Goal: Task Accomplishment & Management: Use online tool/utility

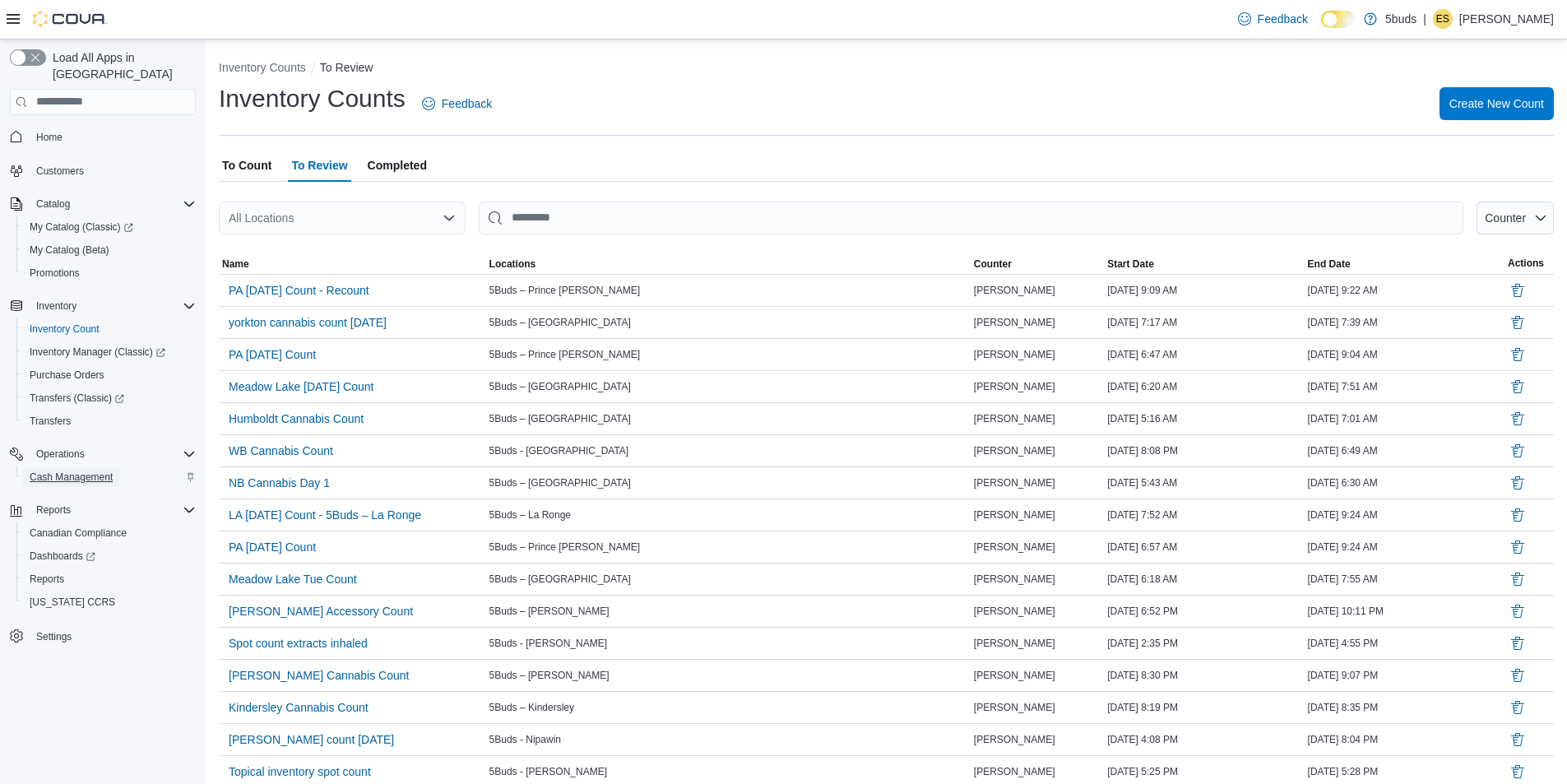
click at [73, 470] on span "Cash Management" at bounding box center [70, 477] width 83 height 13
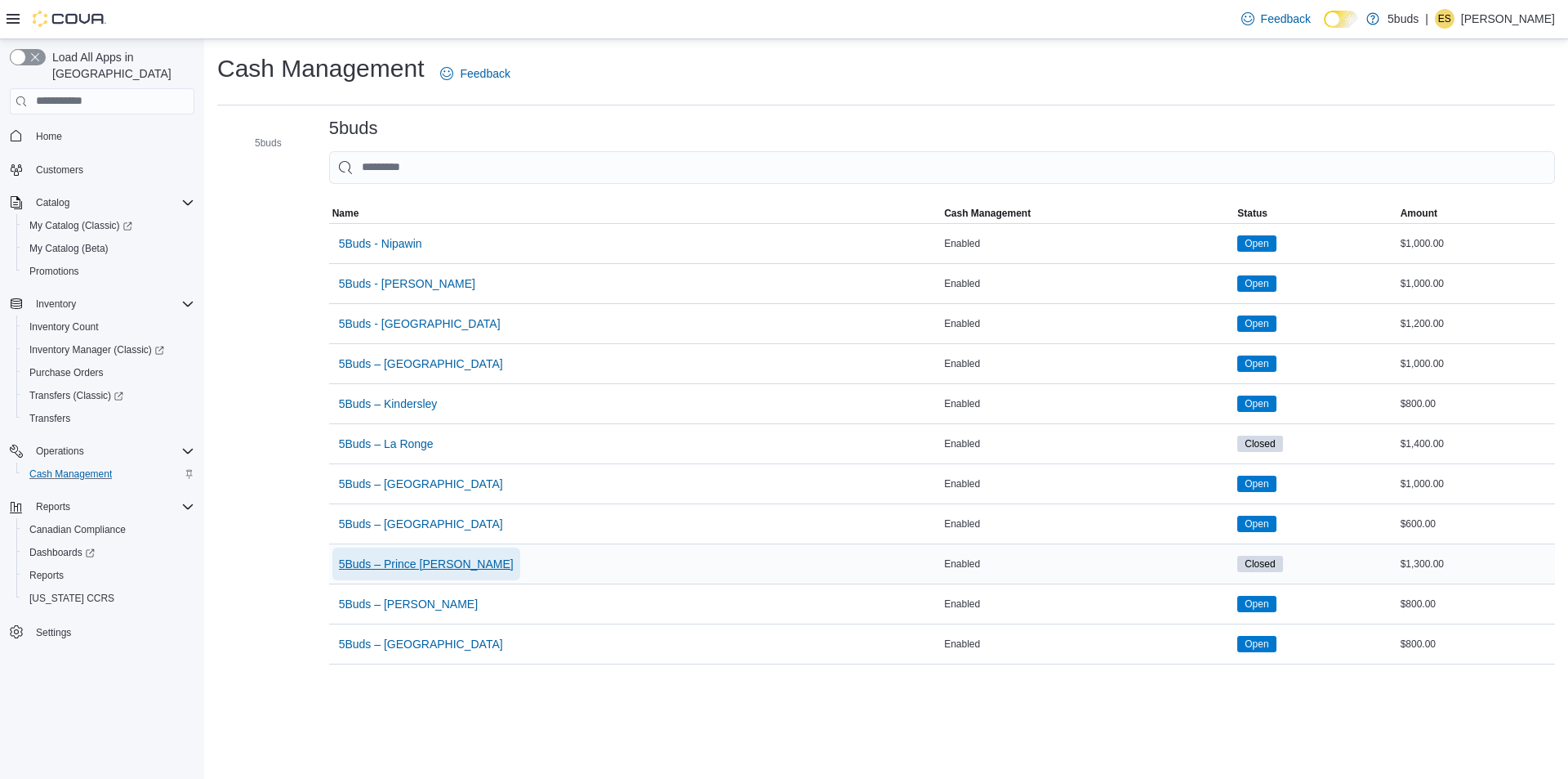
click at [415, 557] on span "5Buds – Prince [PERSON_NAME]" at bounding box center [426, 564] width 174 height 17
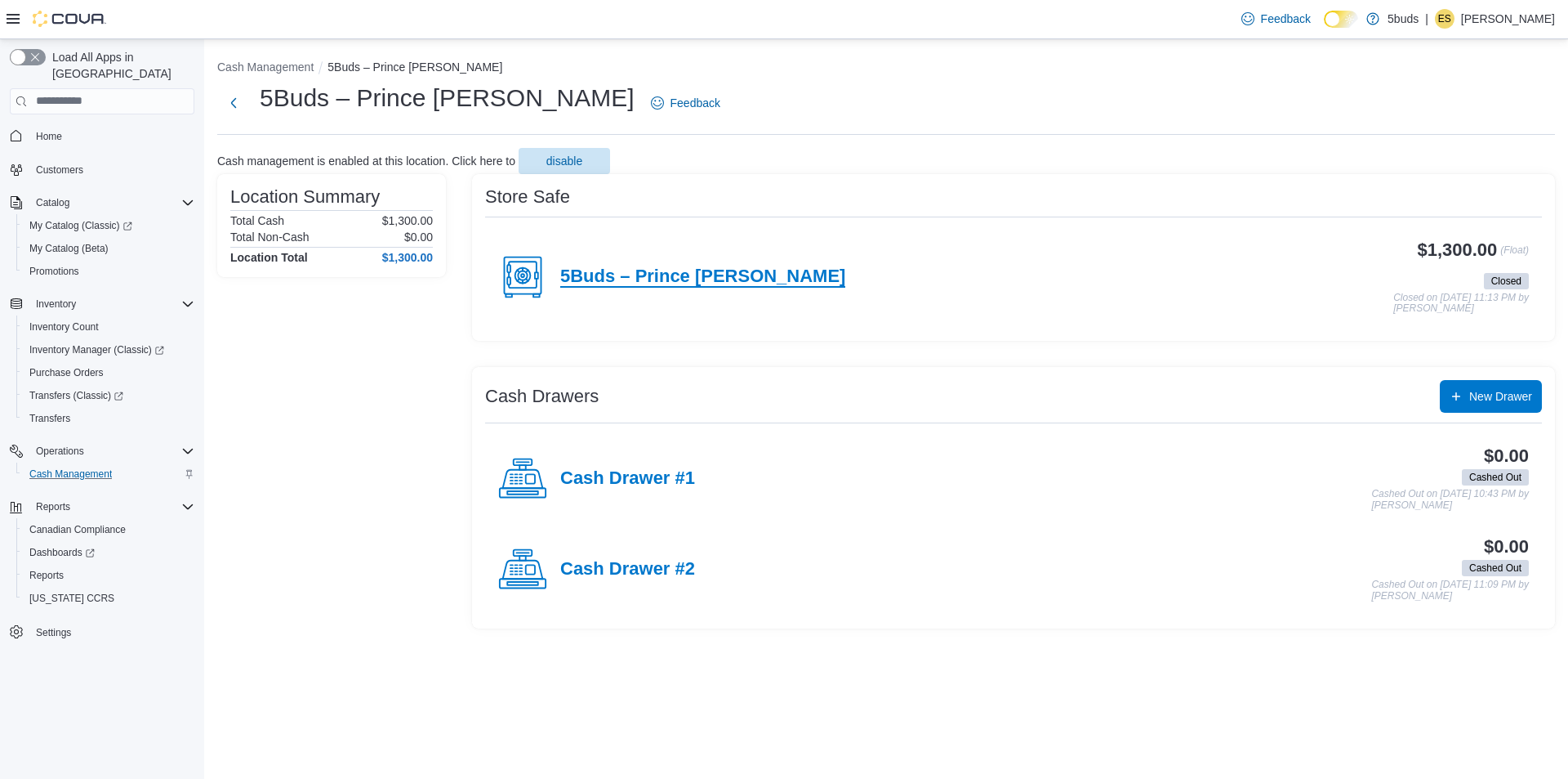
click at [578, 275] on h4 "5Buds – Prince [PERSON_NAME]" at bounding box center [702, 277] width 285 height 22
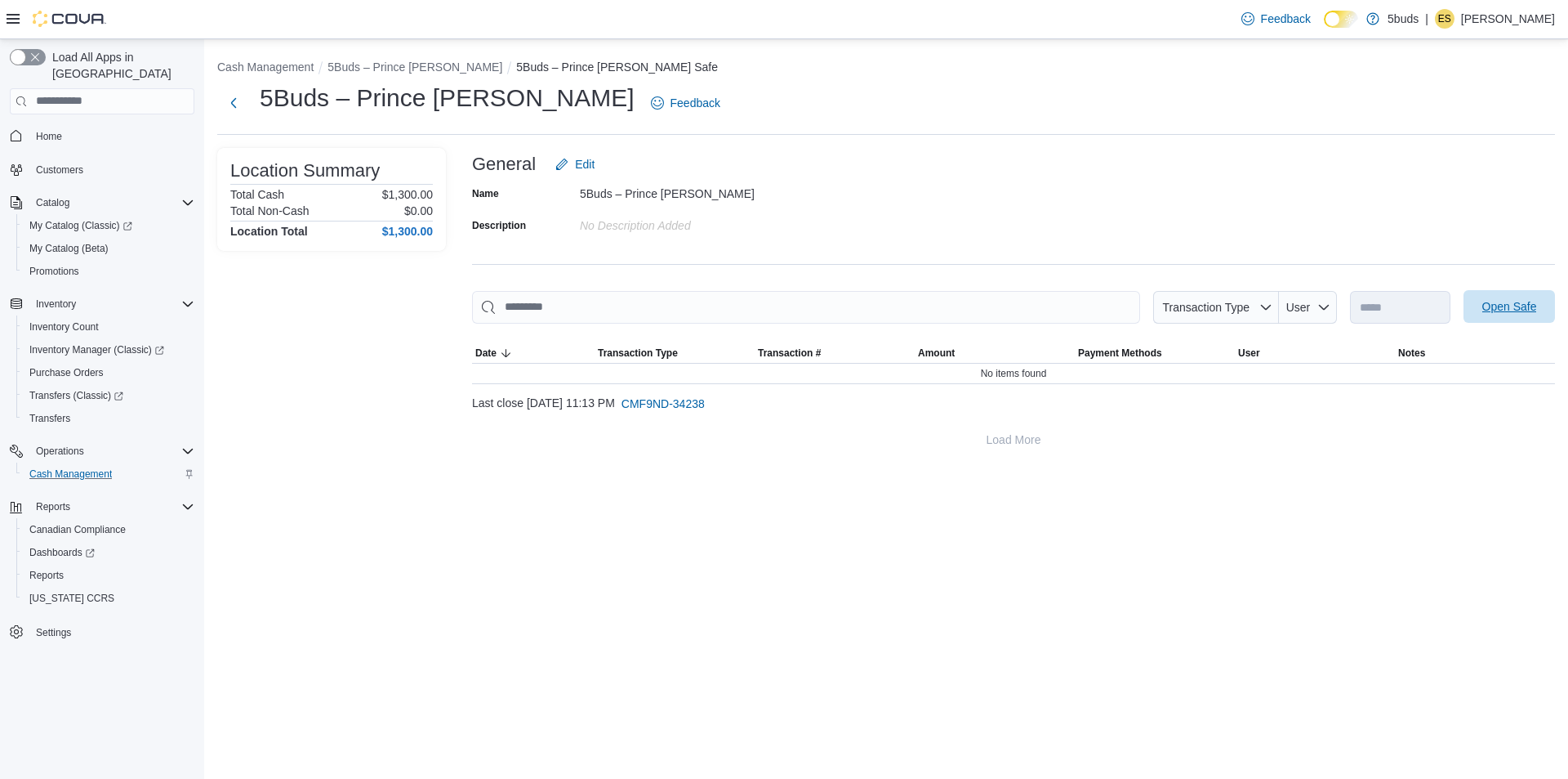
click at [1503, 313] on span "Open Safe" at bounding box center [1510, 307] width 55 height 17
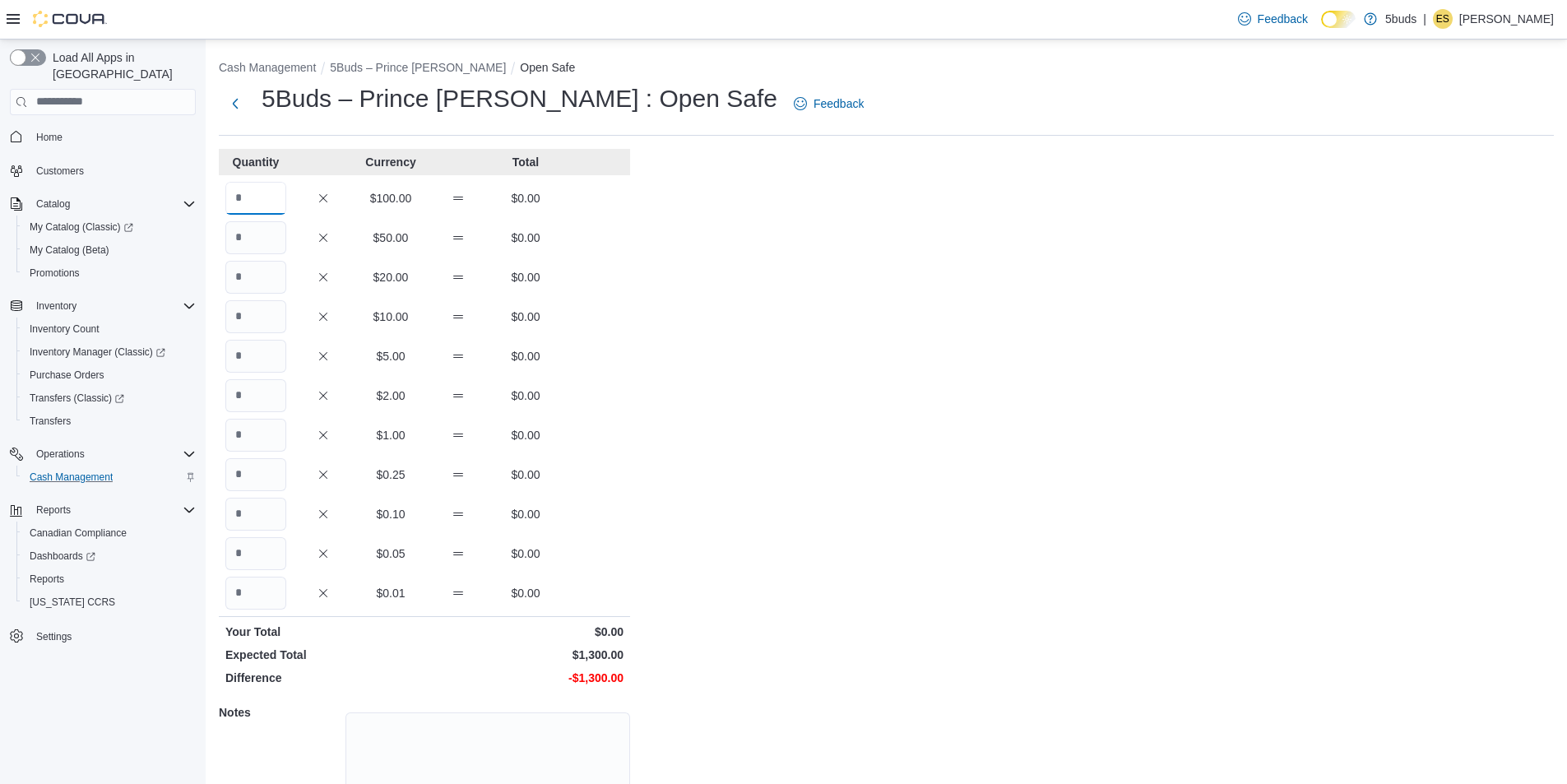
click at [249, 197] on input "Quantity" at bounding box center [255, 197] width 61 height 33
type input "**"
click at [556, 273] on div "$20.00 $0.00" at bounding box center [424, 277] width 411 height 33
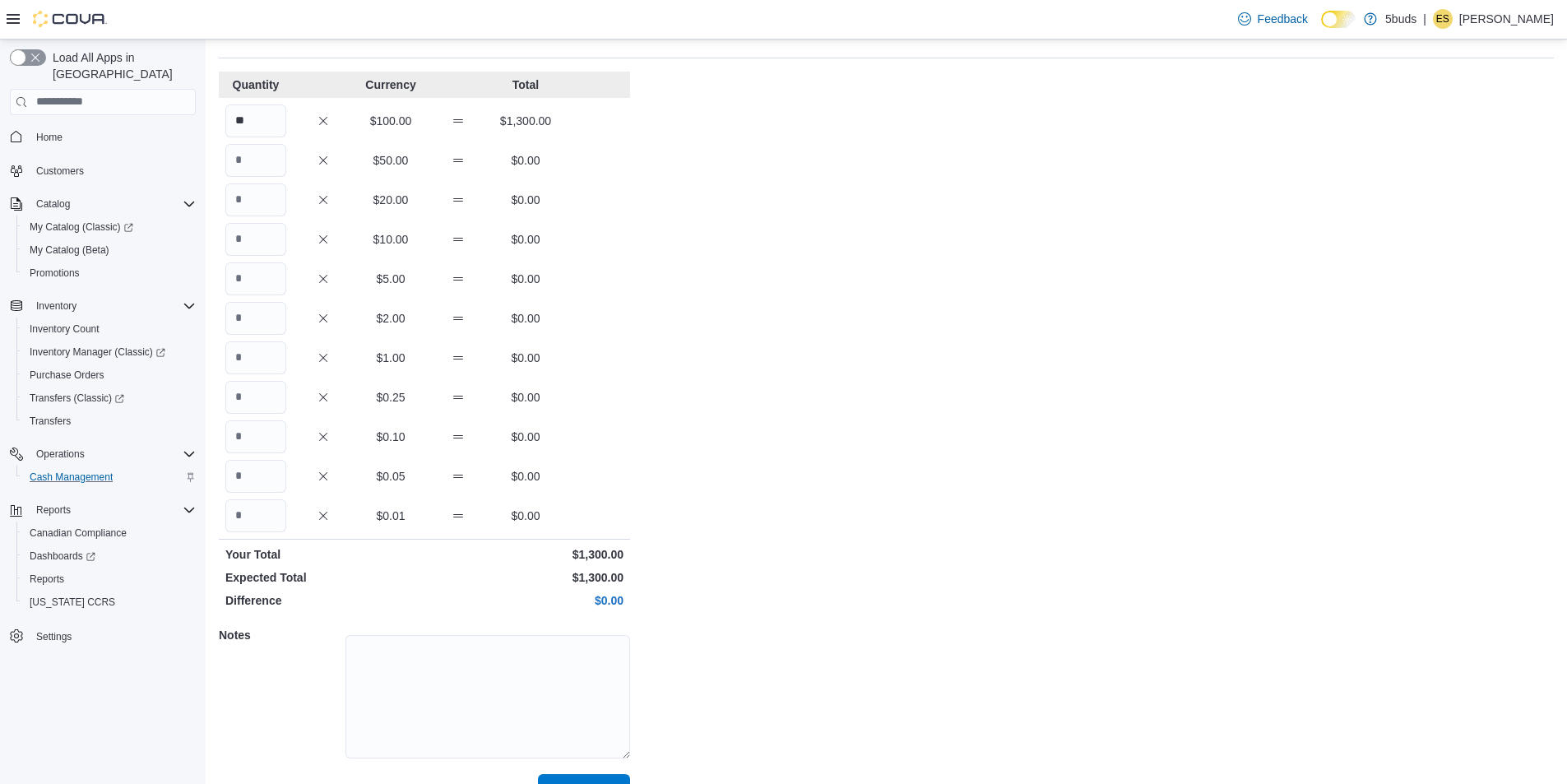
scroll to position [114, 0]
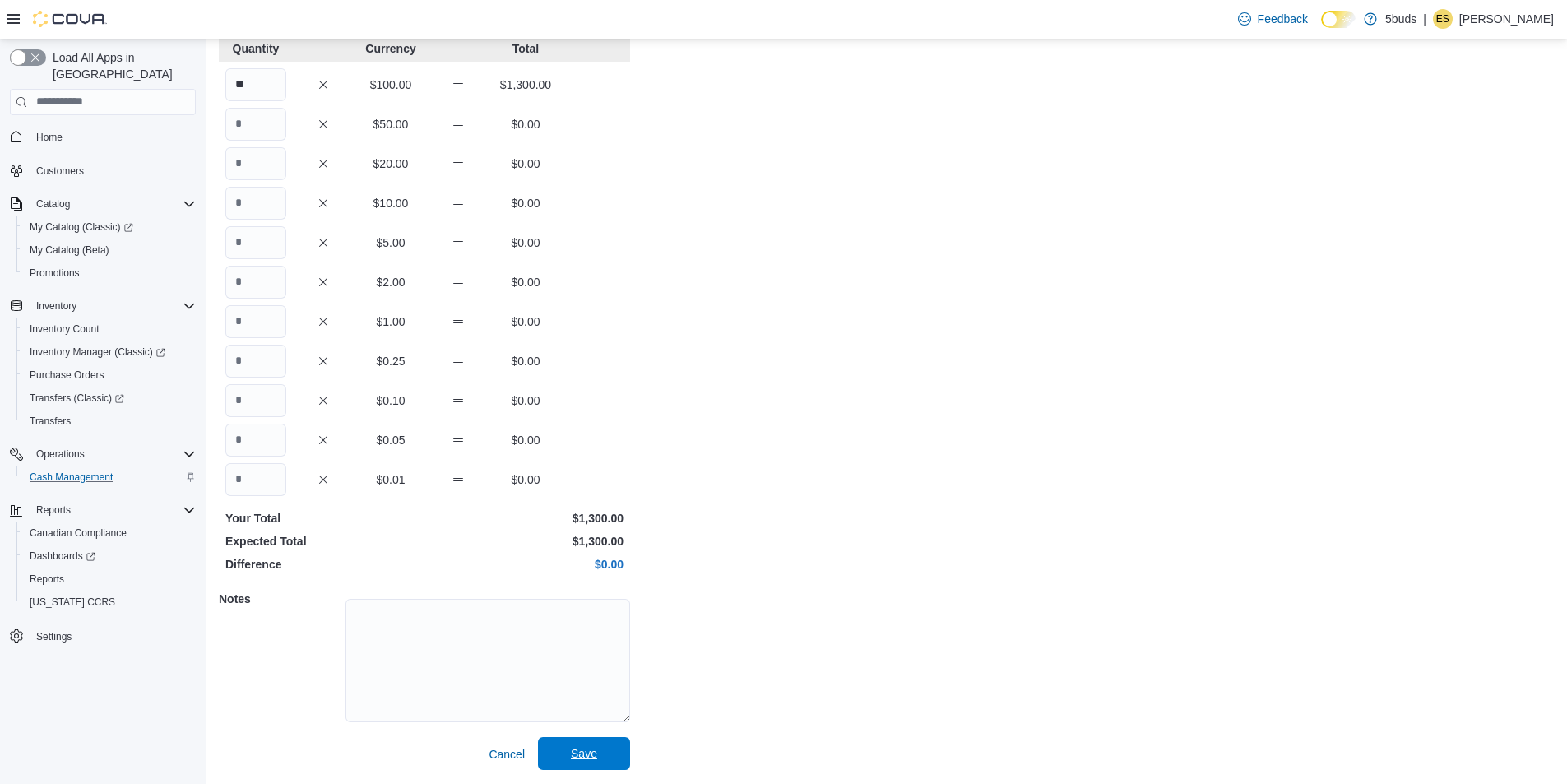
click at [570, 763] on span "Save" at bounding box center [584, 753] width 72 height 33
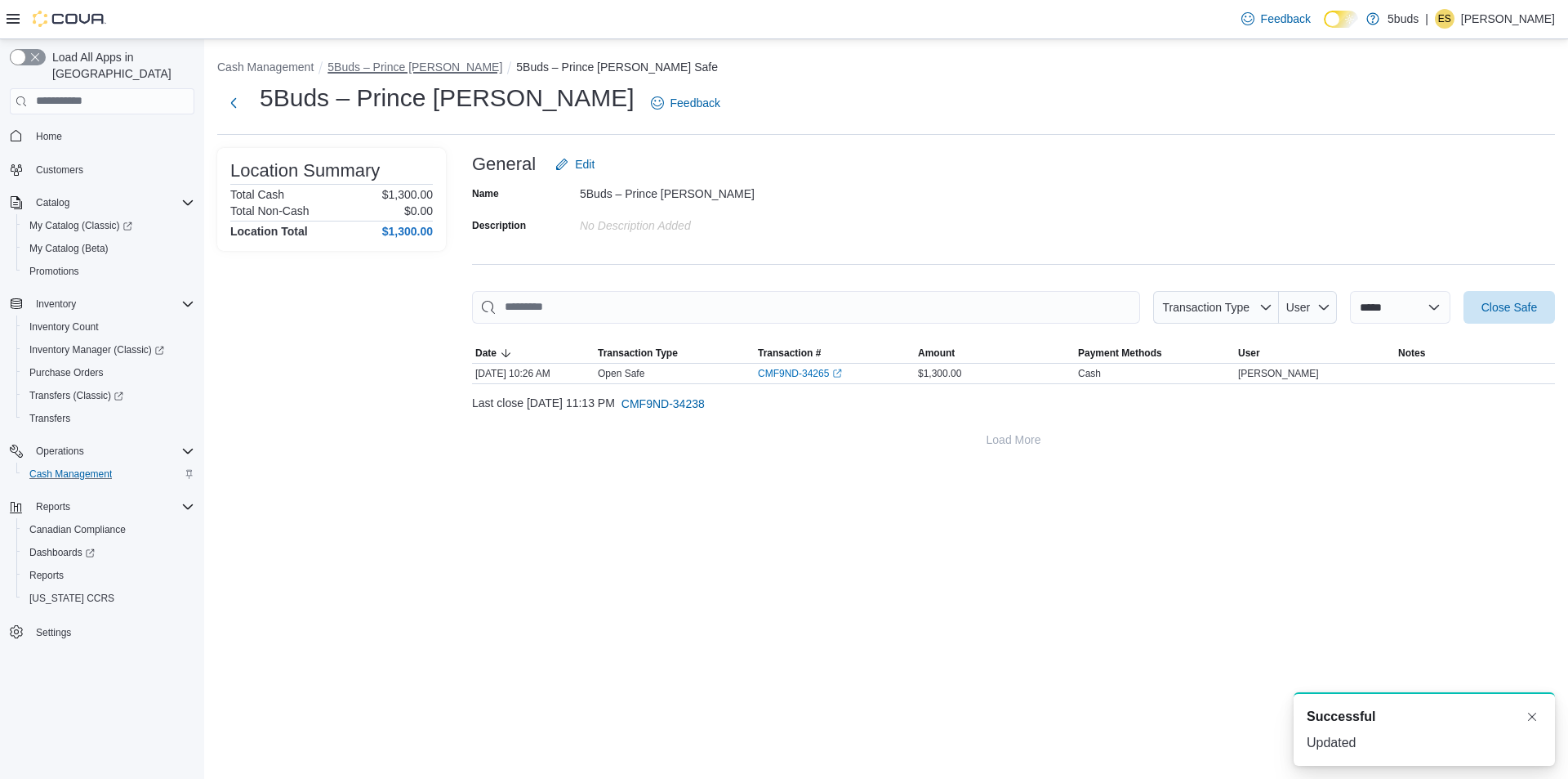
click at [387, 71] on button "5Buds – Prince [PERSON_NAME]" at bounding box center [415, 67] width 174 height 13
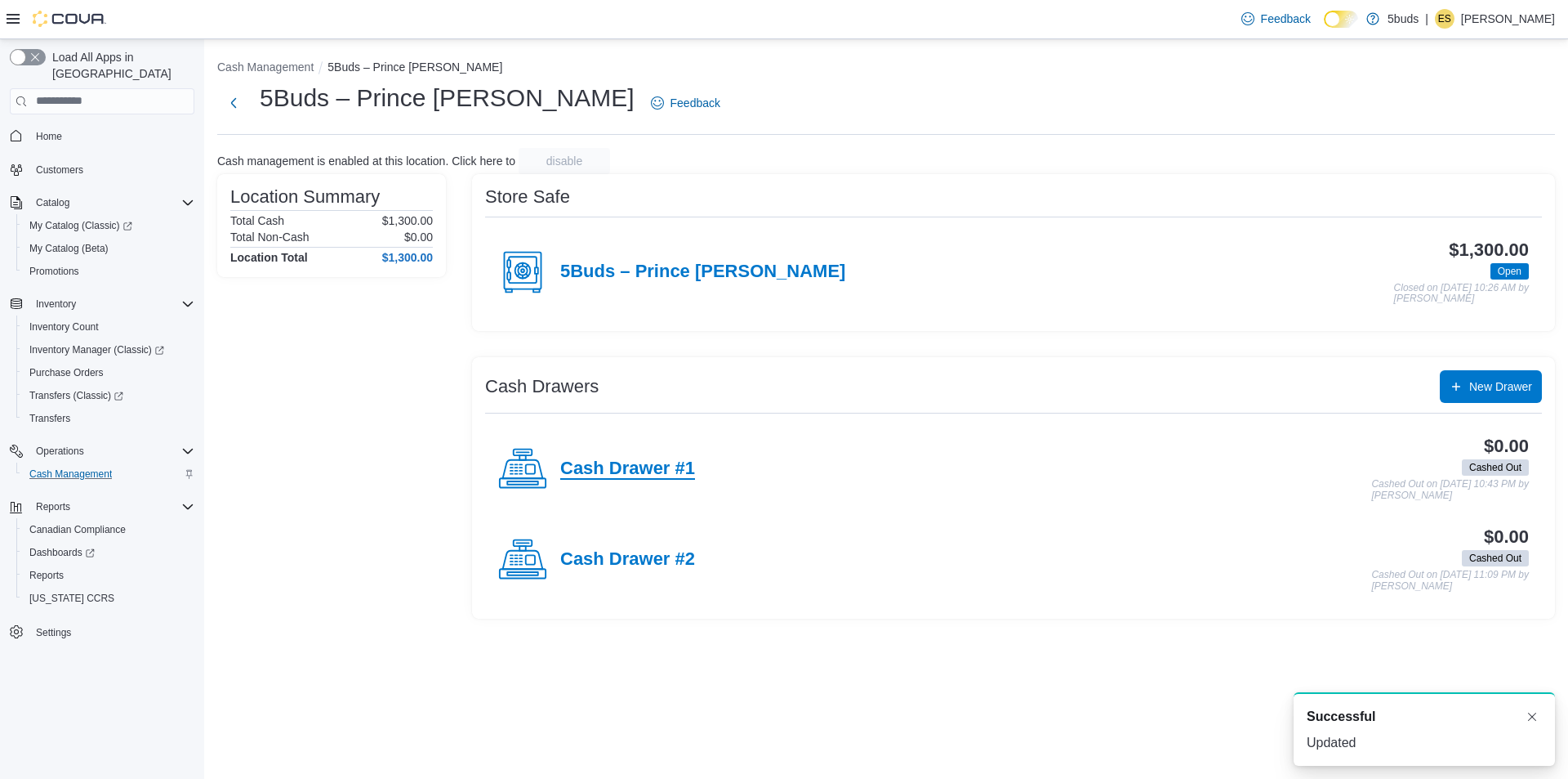
click at [596, 466] on h4 "Cash Drawer #1" at bounding box center [627, 469] width 135 height 22
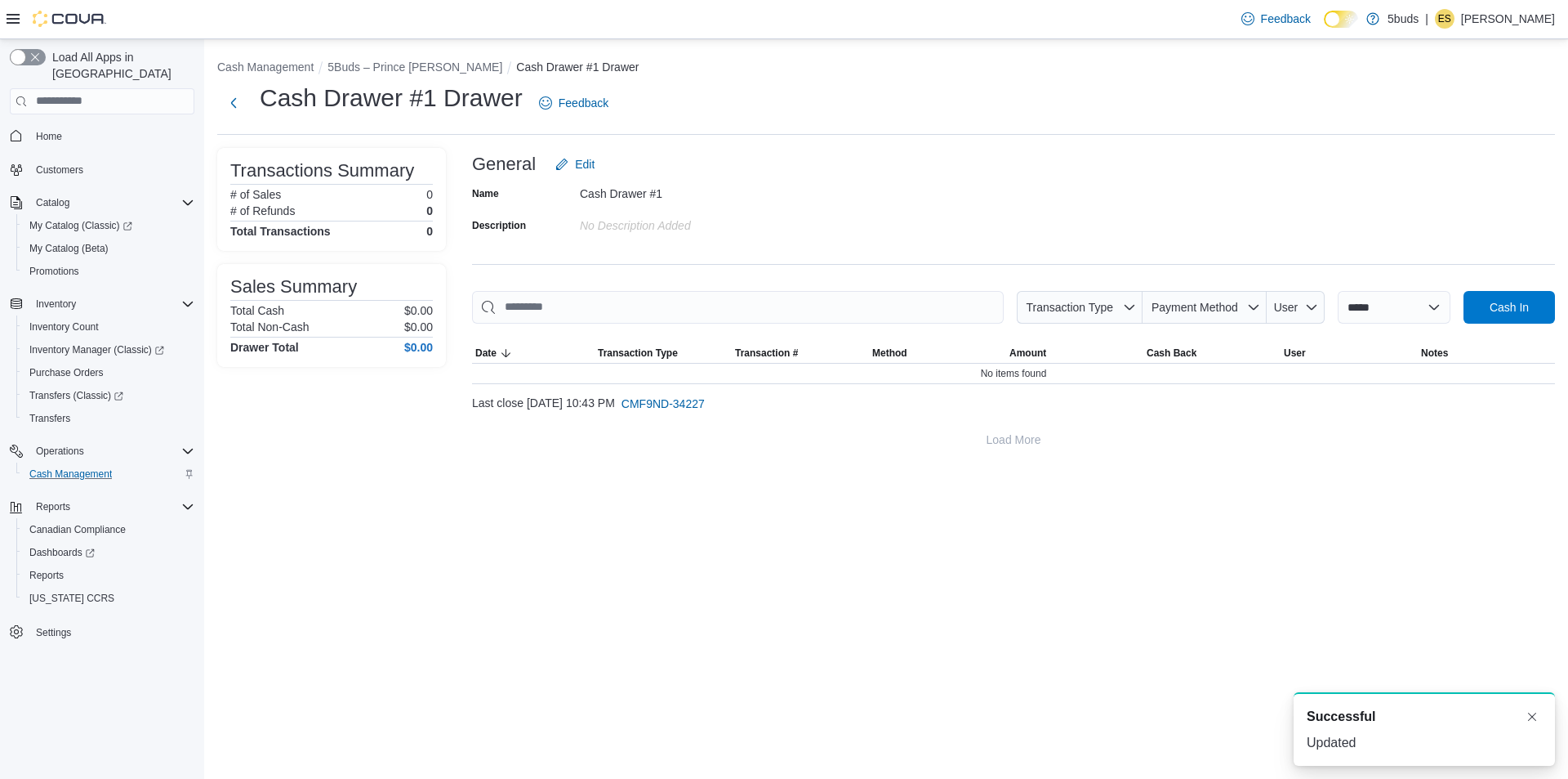
click at [1519, 326] on div at bounding box center [1013, 333] width 1083 height 20
click at [1508, 301] on span "Cash In" at bounding box center [1509, 307] width 39 height 17
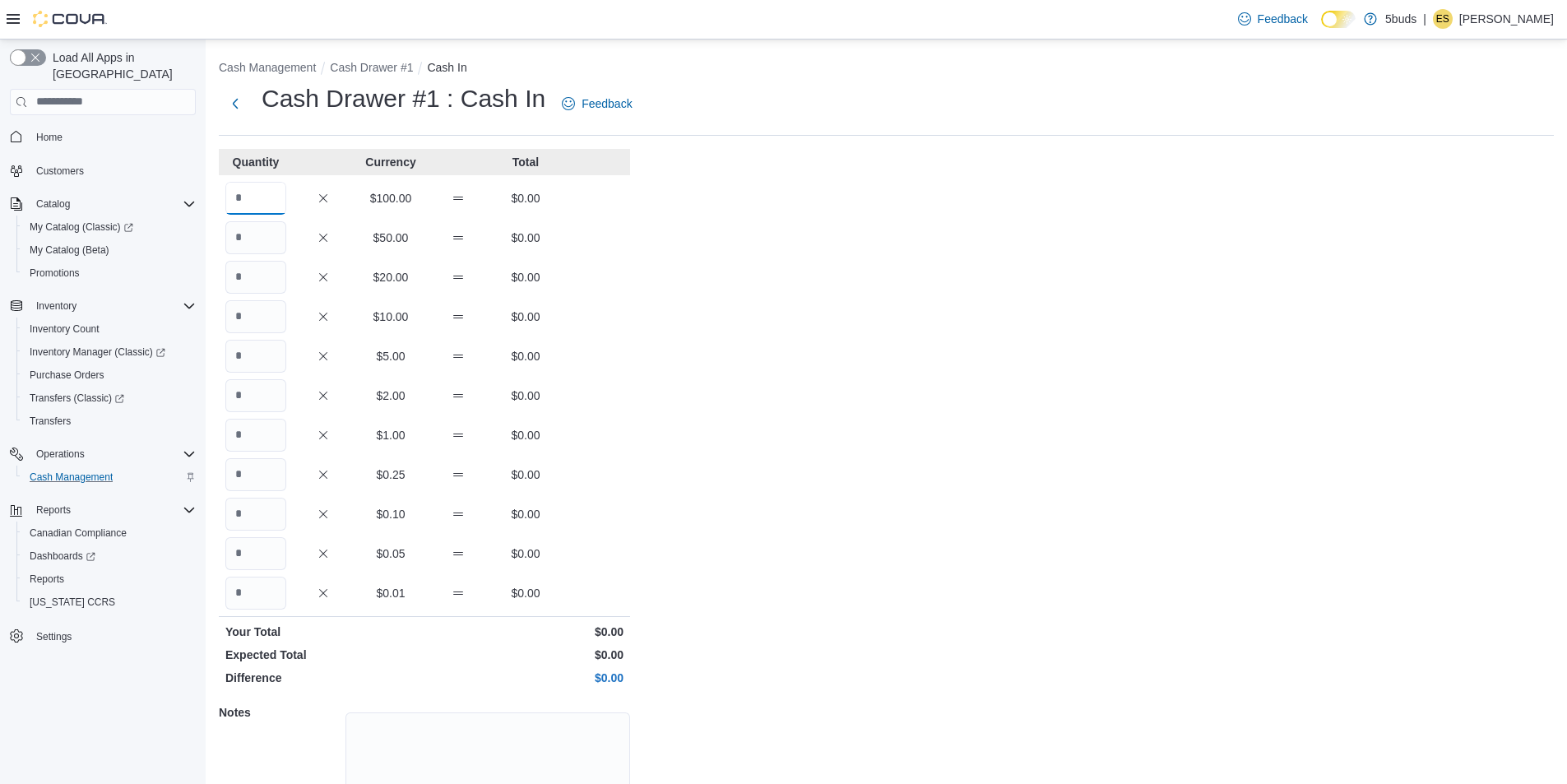
click at [263, 201] on input "Quantity" at bounding box center [255, 197] width 61 height 33
type input "*"
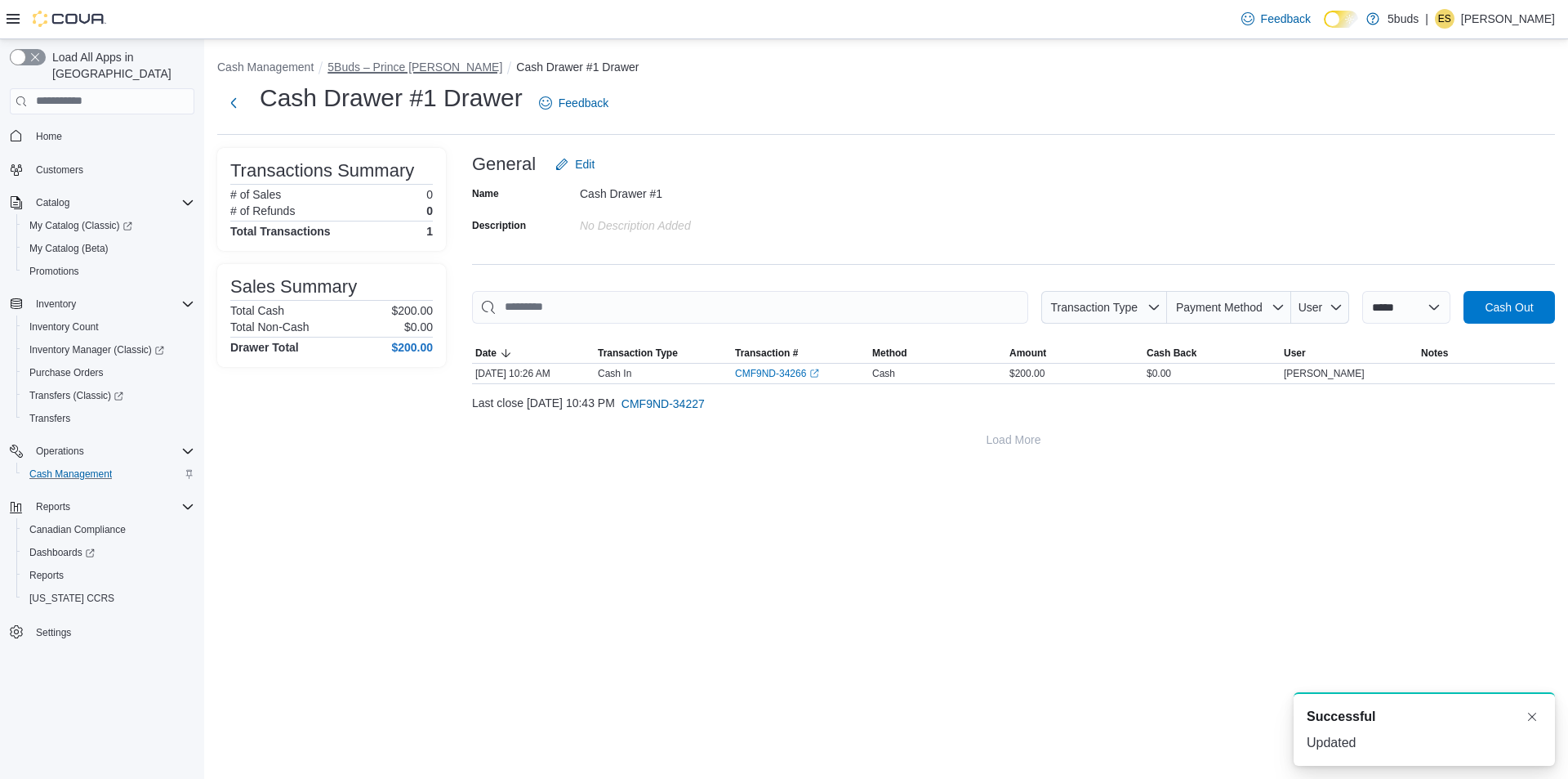
click at [410, 69] on button "5Buds – Prince [PERSON_NAME]" at bounding box center [415, 67] width 174 height 13
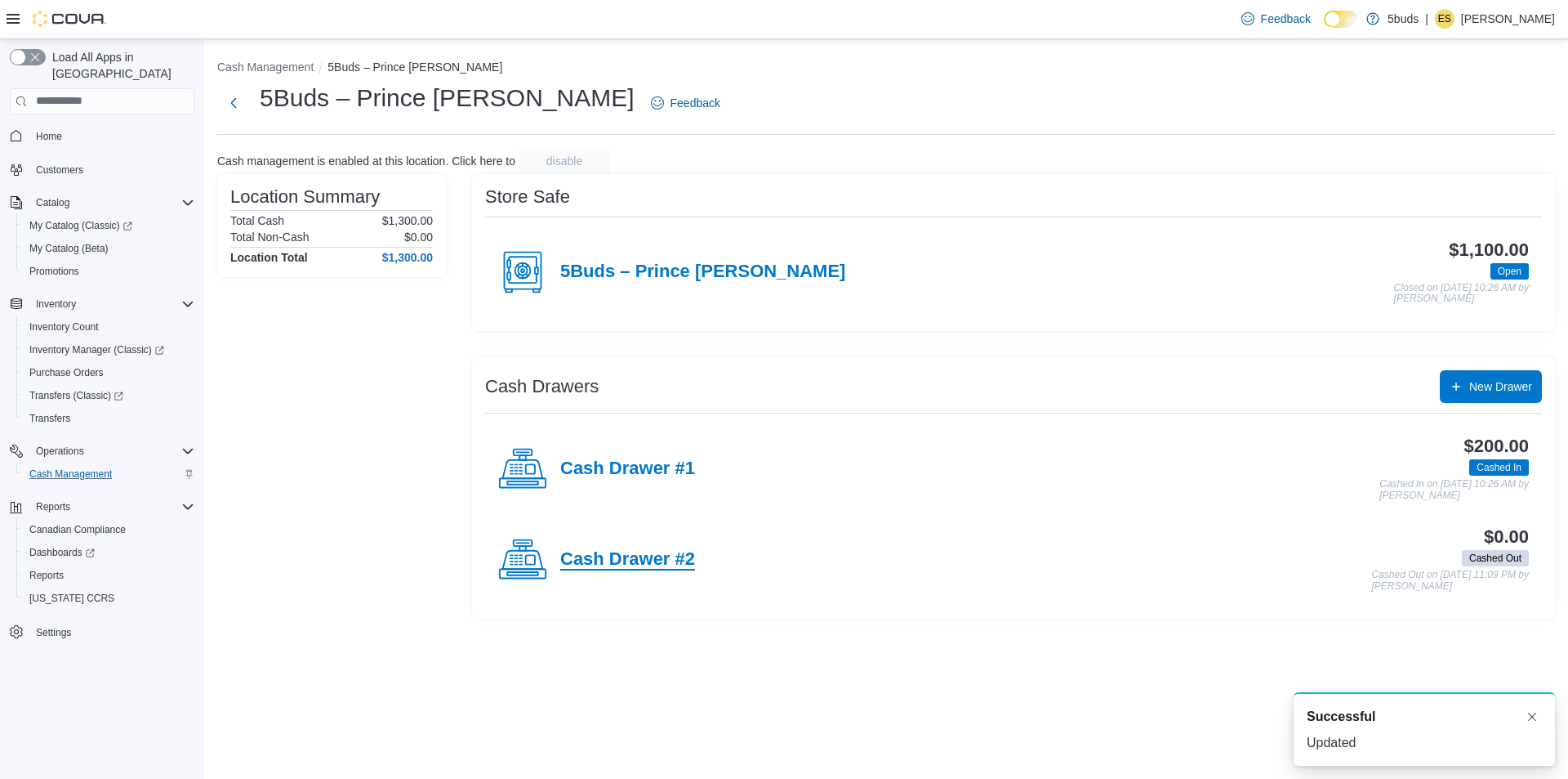
click at [581, 555] on h4 "Cash Drawer #2" at bounding box center [627, 560] width 135 height 22
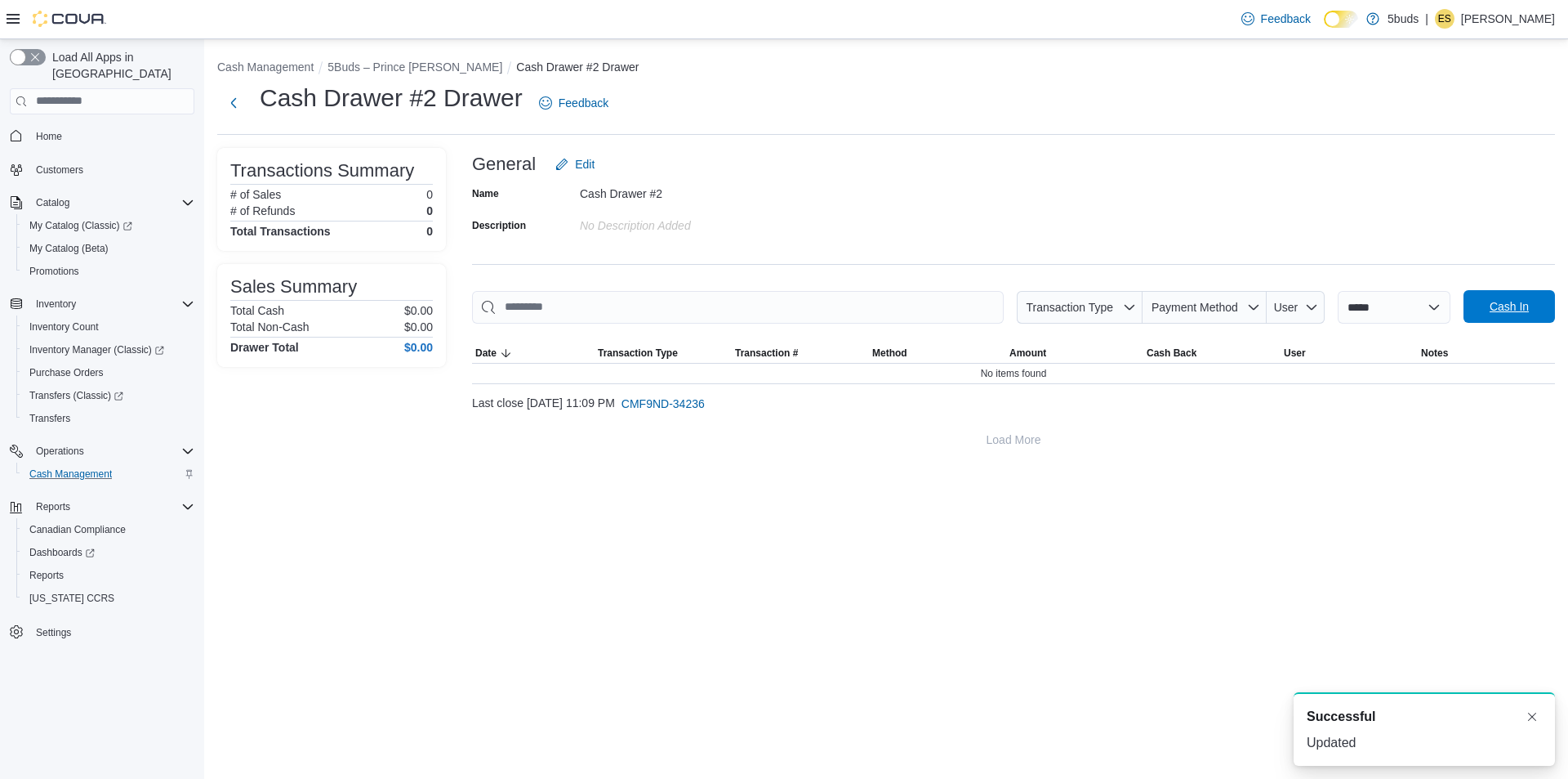
click at [1532, 298] on span "Cash In" at bounding box center [1509, 306] width 71 height 32
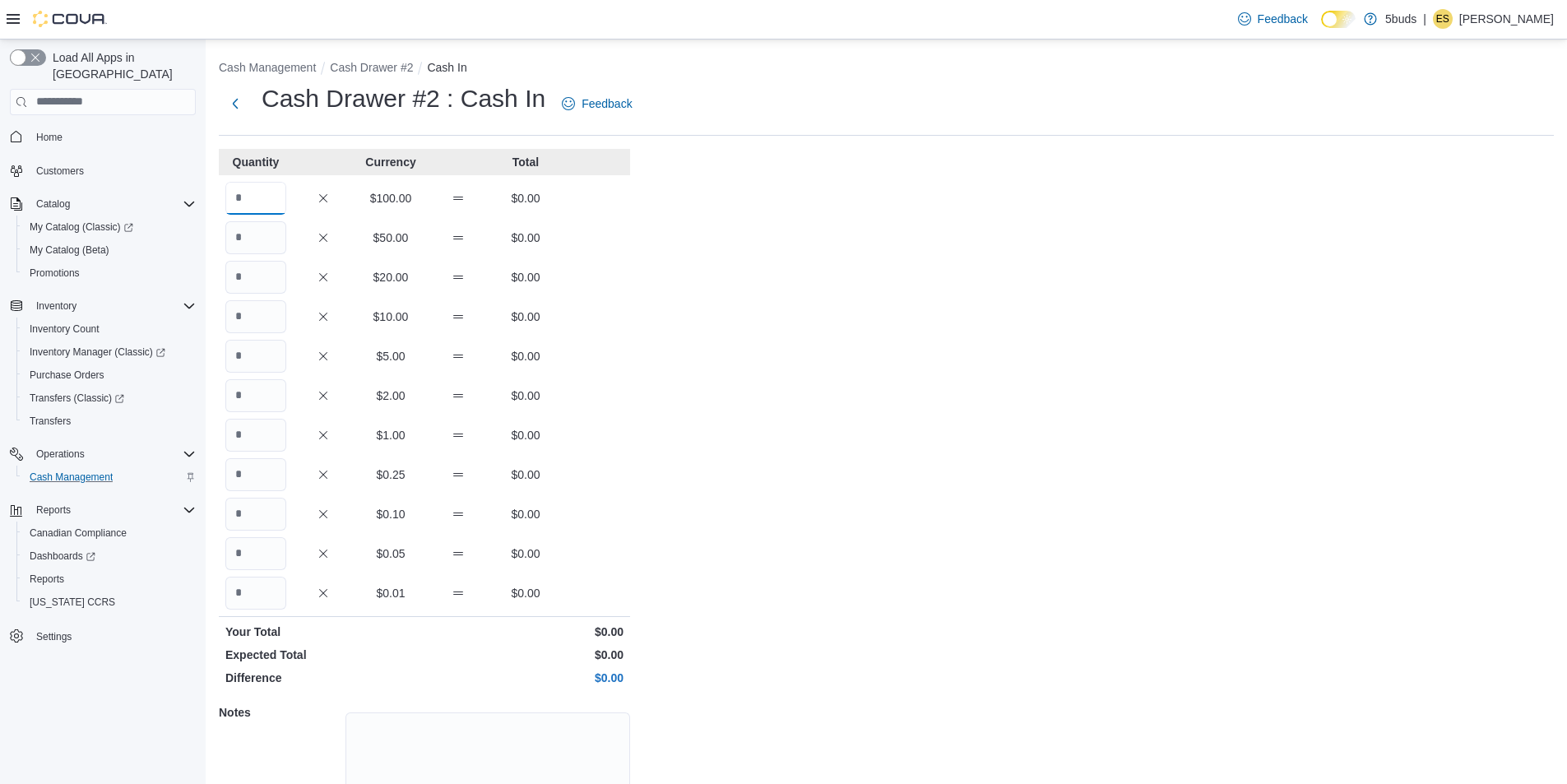
click at [255, 192] on input "Quantity" at bounding box center [255, 197] width 61 height 33
type input "*"
click at [1141, 208] on div "Cash Management Cash Drawer #2 Cash In Cash Drawer #2 : Cash In Feedback Quanti…" at bounding box center [886, 468] width 1362 height 858
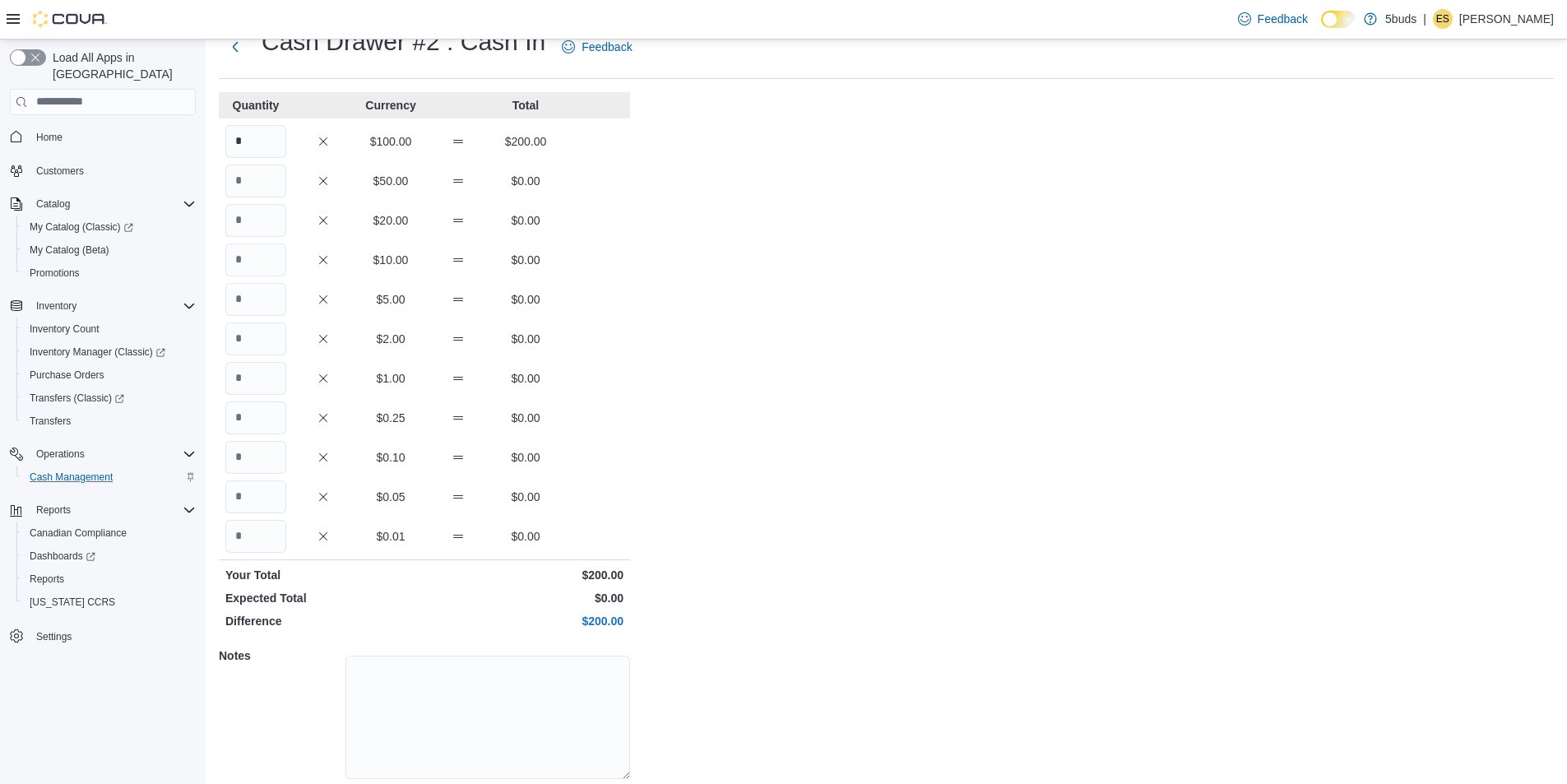
scroll to position [114, 0]
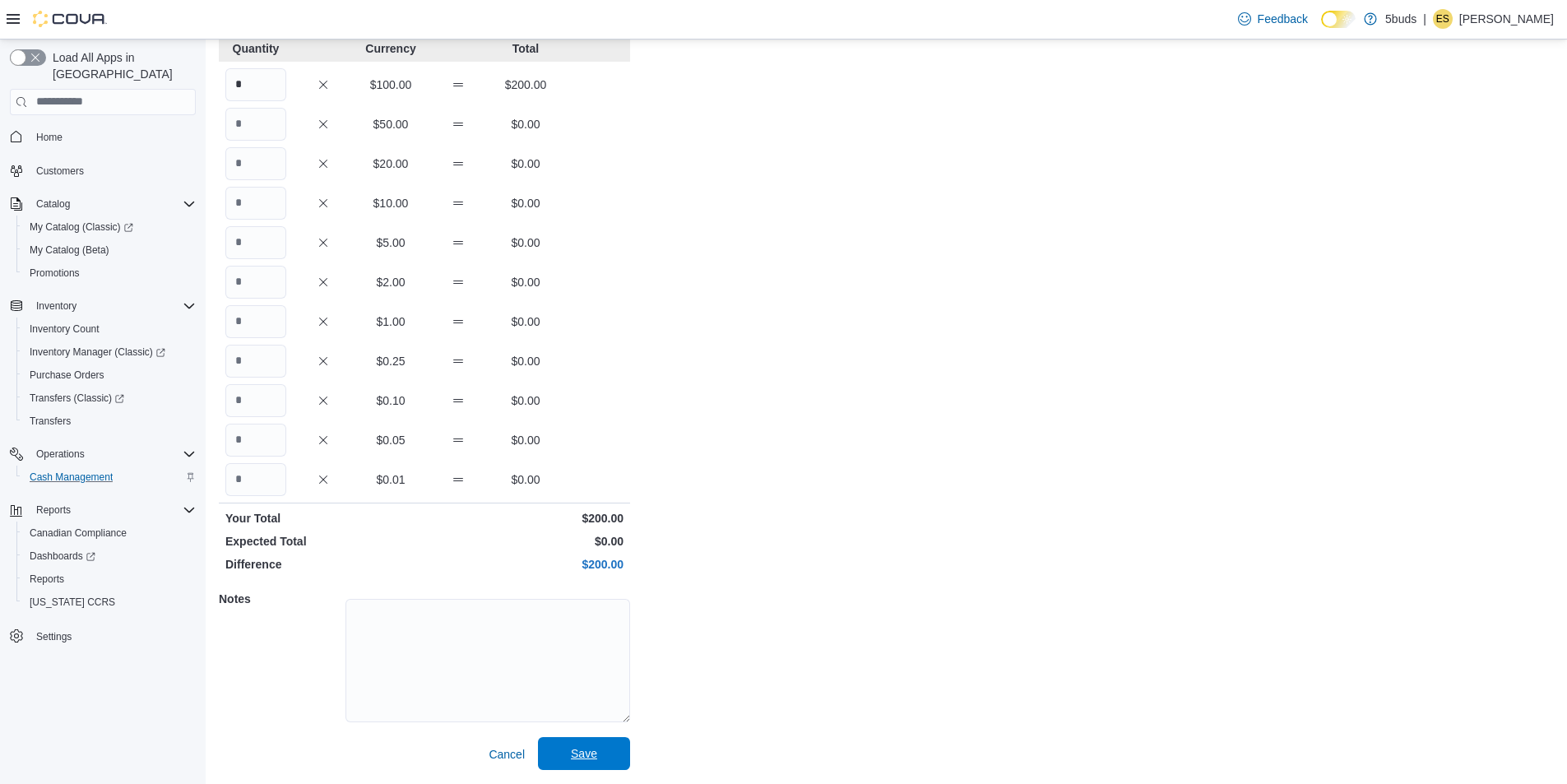
click at [605, 749] on span "Save" at bounding box center [584, 753] width 72 height 33
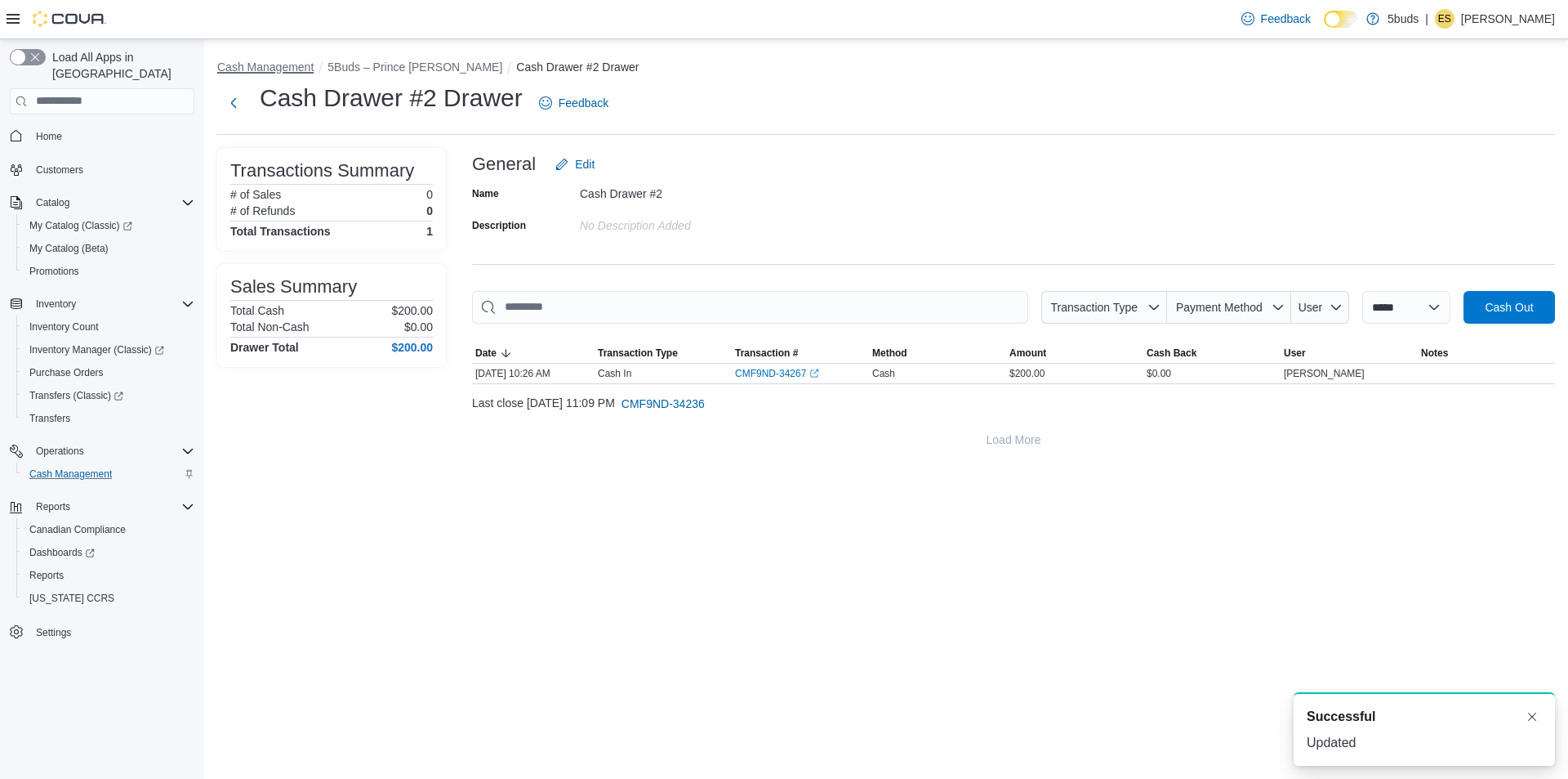
click at [265, 65] on button "Cash Management" at bounding box center [265, 67] width 96 height 13
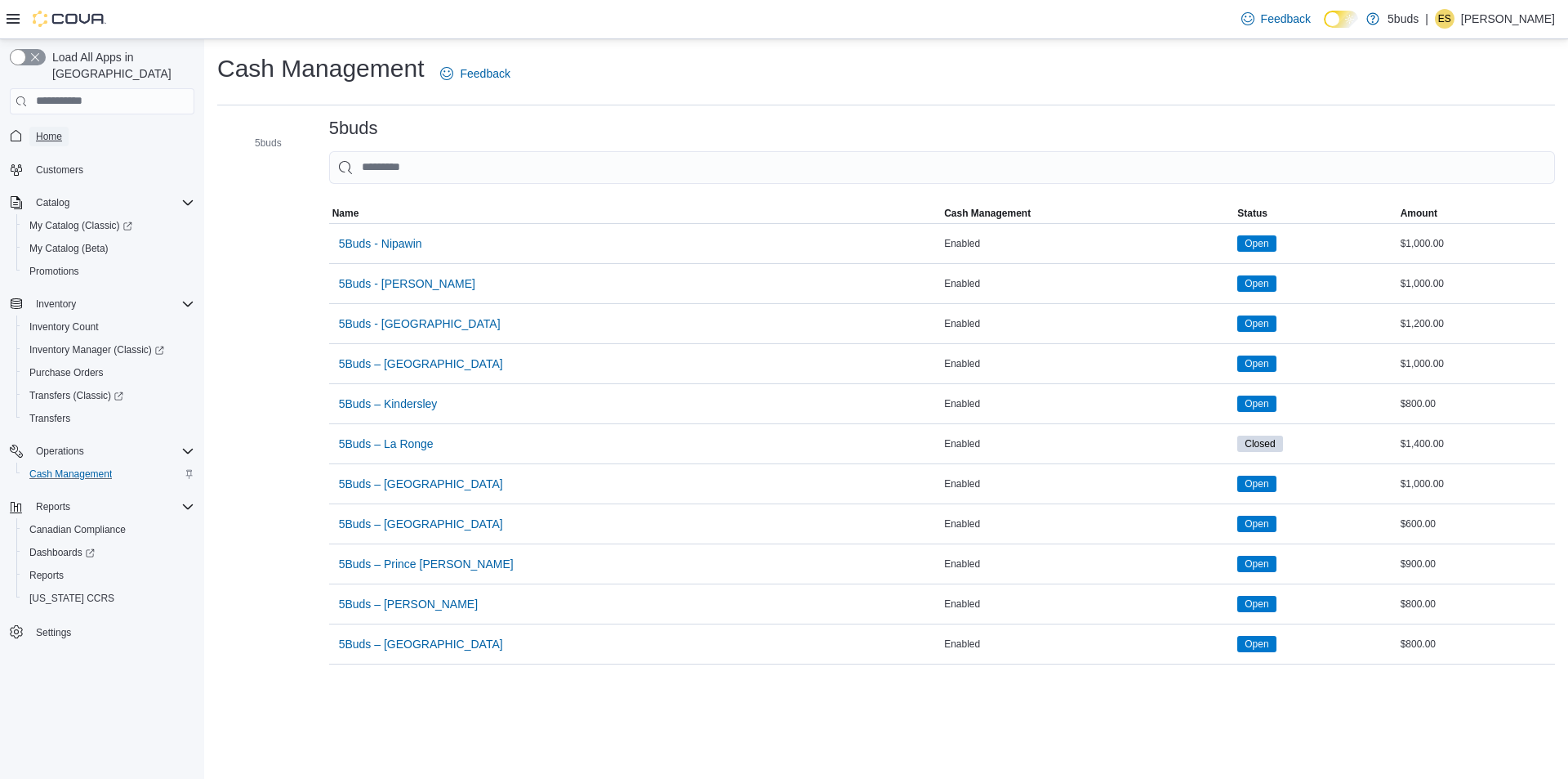
click at [50, 130] on span "Home" at bounding box center [48, 136] width 26 height 13
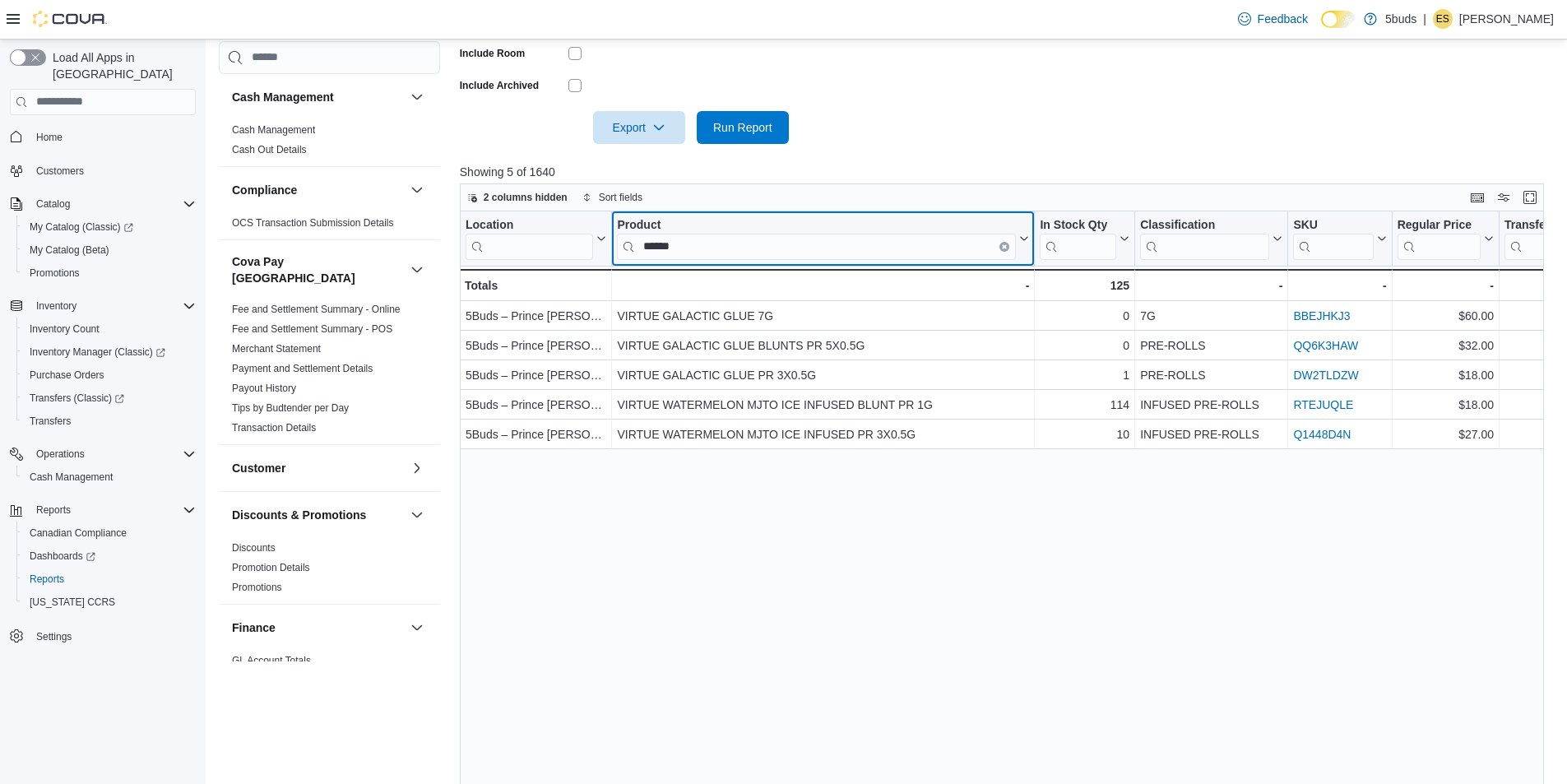
scroll to position [411, 0]
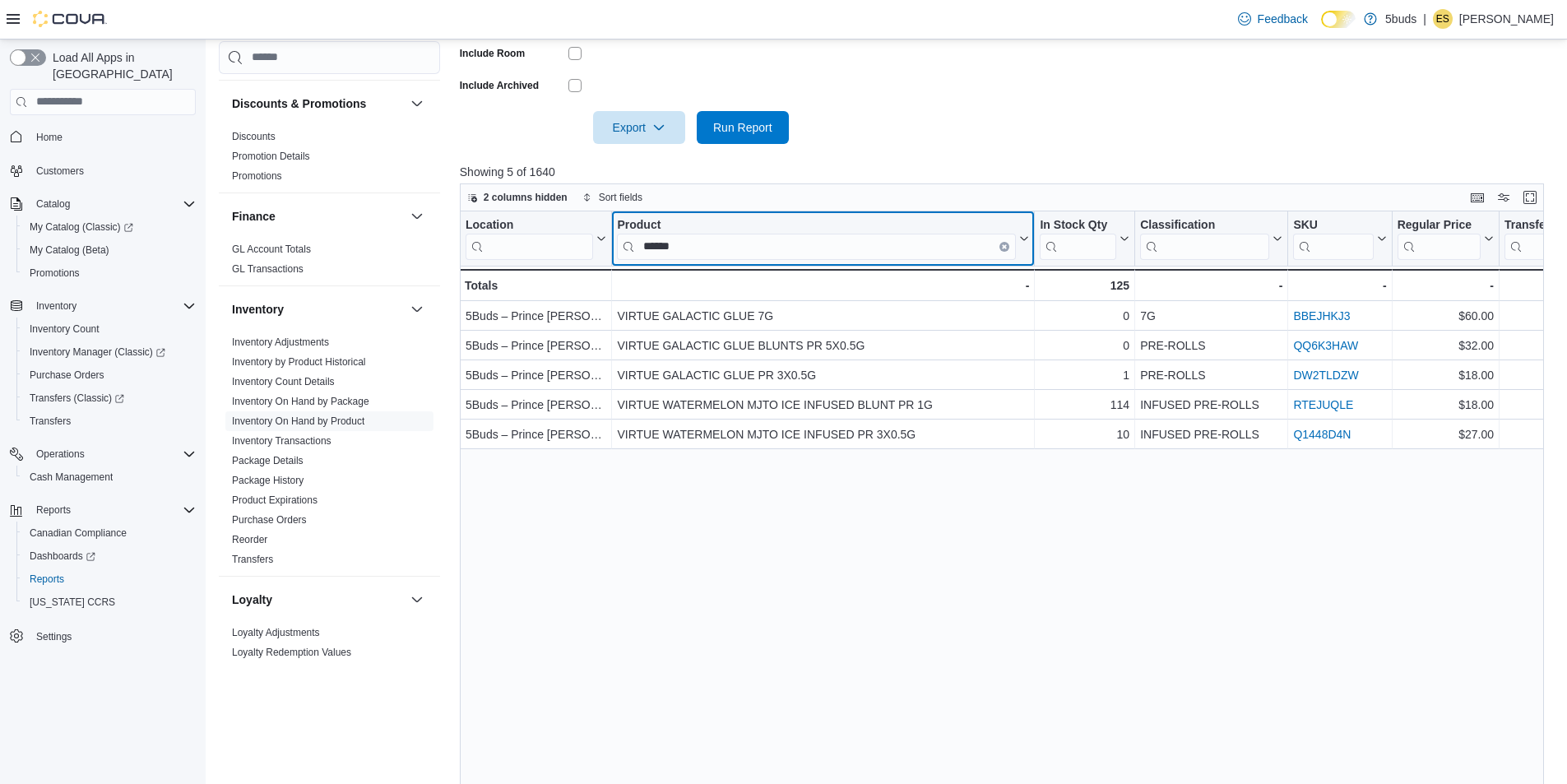
drag, startPoint x: 825, startPoint y: 230, endPoint x: 671, endPoint y: 221, distance: 154.3
click at [671, 221] on div "Product" at bounding box center [816, 224] width 399 height 16
drag, startPoint x: 685, startPoint y: 248, endPoint x: 617, endPoint y: 232, distance: 69.9
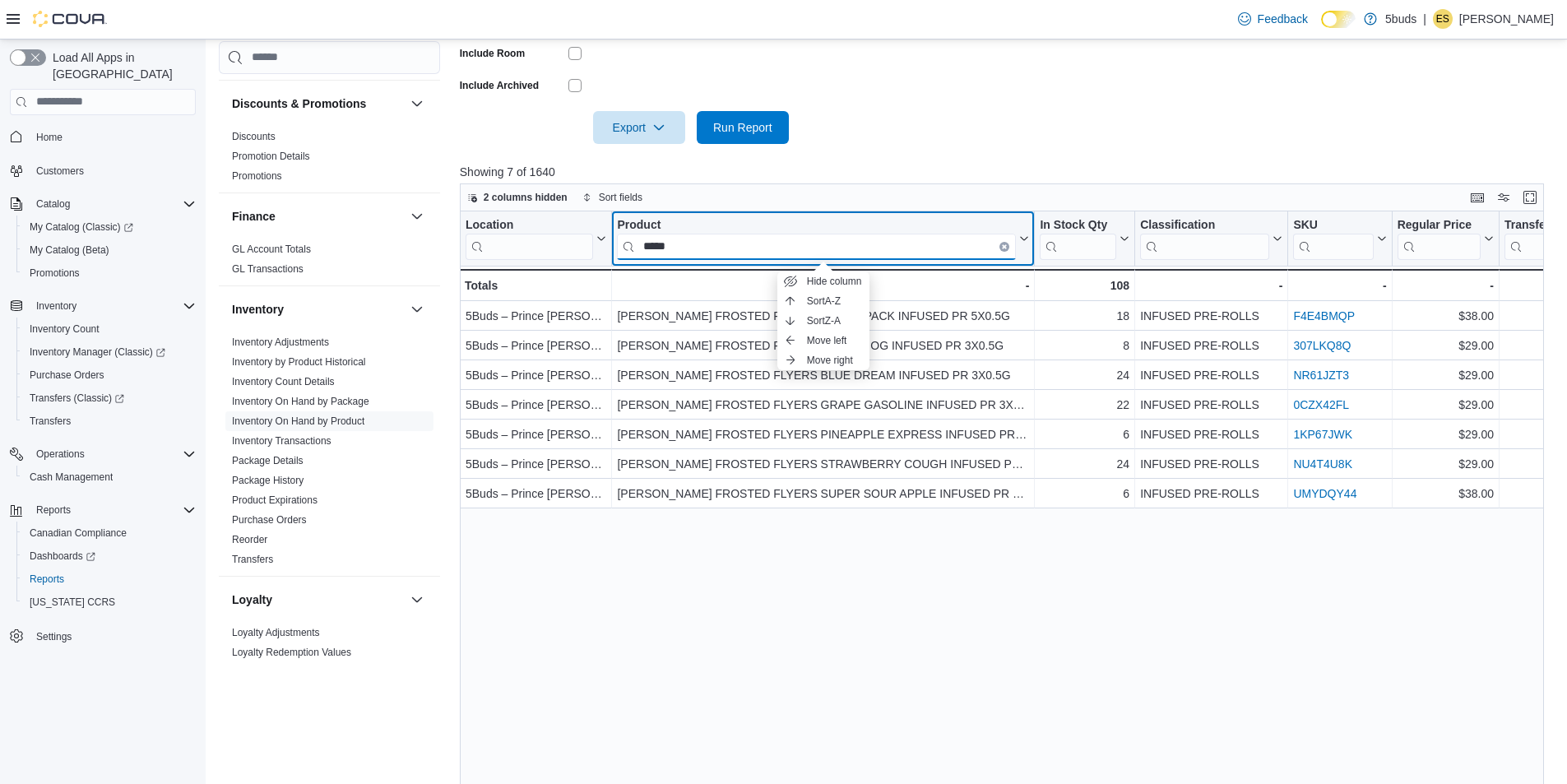
type input "*****"
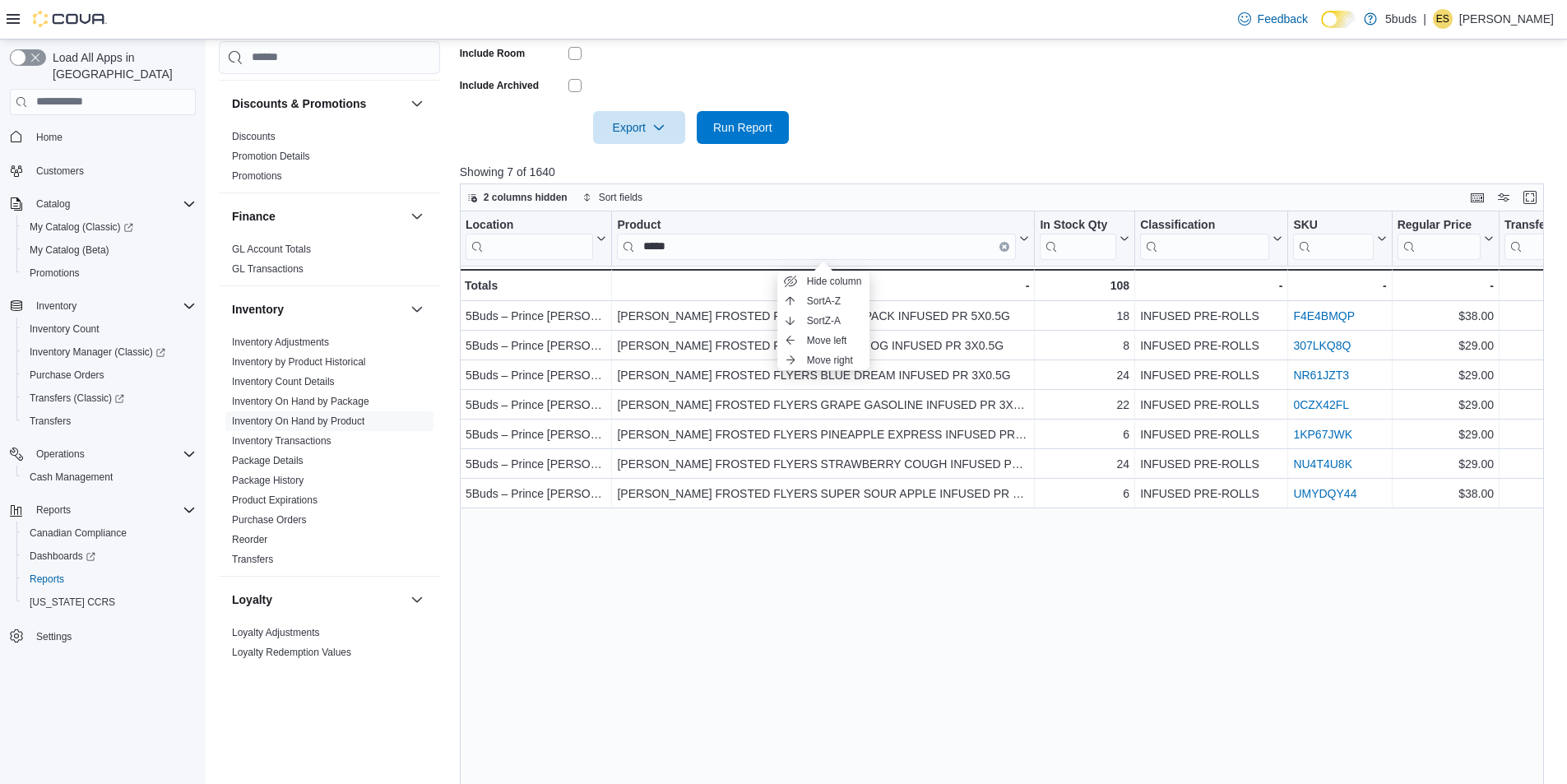
click at [1094, 659] on div "Location Click to view column header actions Product ***** Click to view column…" at bounding box center [1007, 511] width 1096 height 599
click at [905, 270] on div "- - Product, column 2, row 8" at bounding box center [823, 284] width 423 height 32
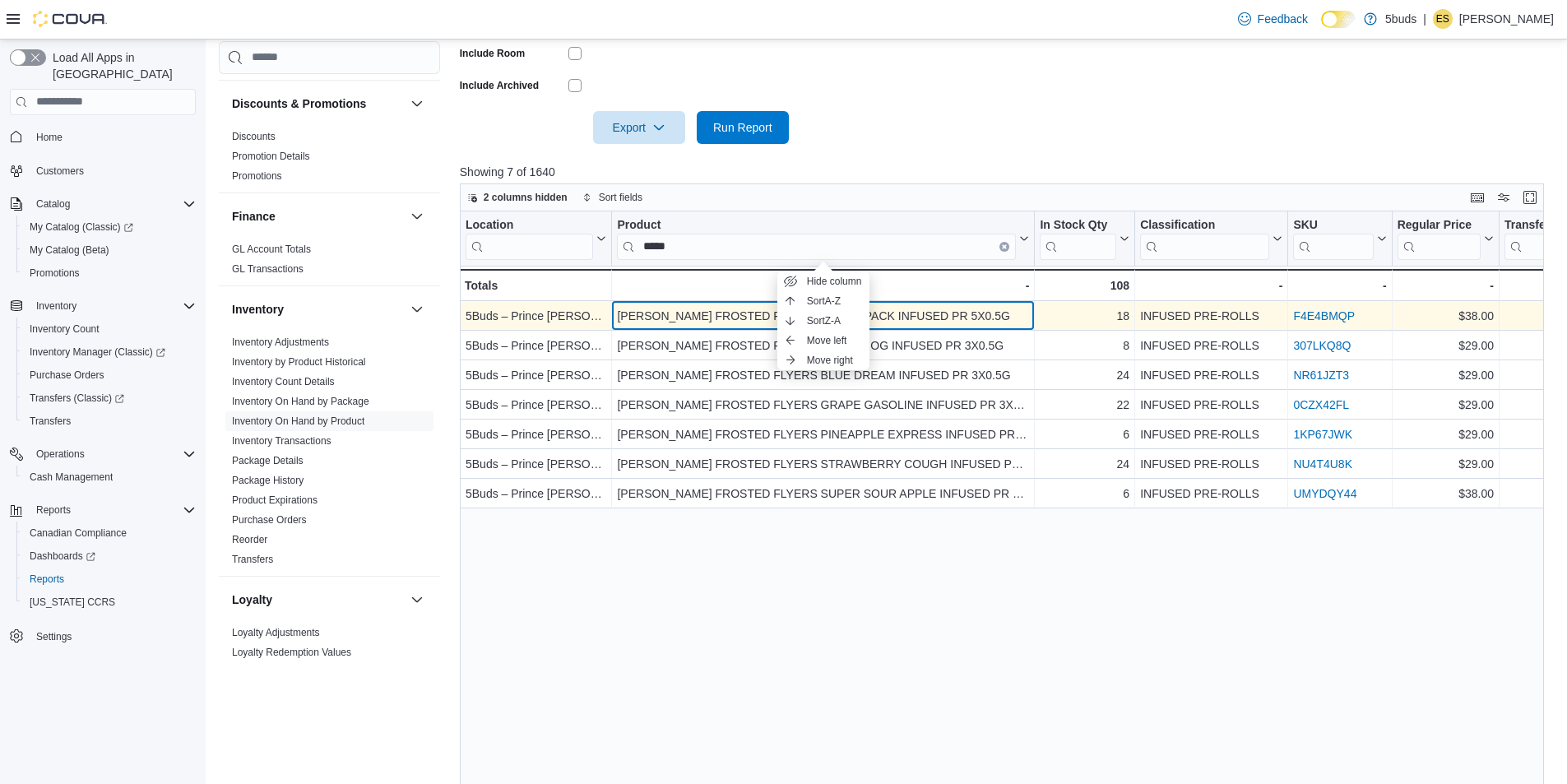
click at [898, 321] on div "CLAYBOURNE FROSTED FLYER VARIETY PACK INFUSED PR 5X0.5G" at bounding box center [823, 316] width 412 height 20
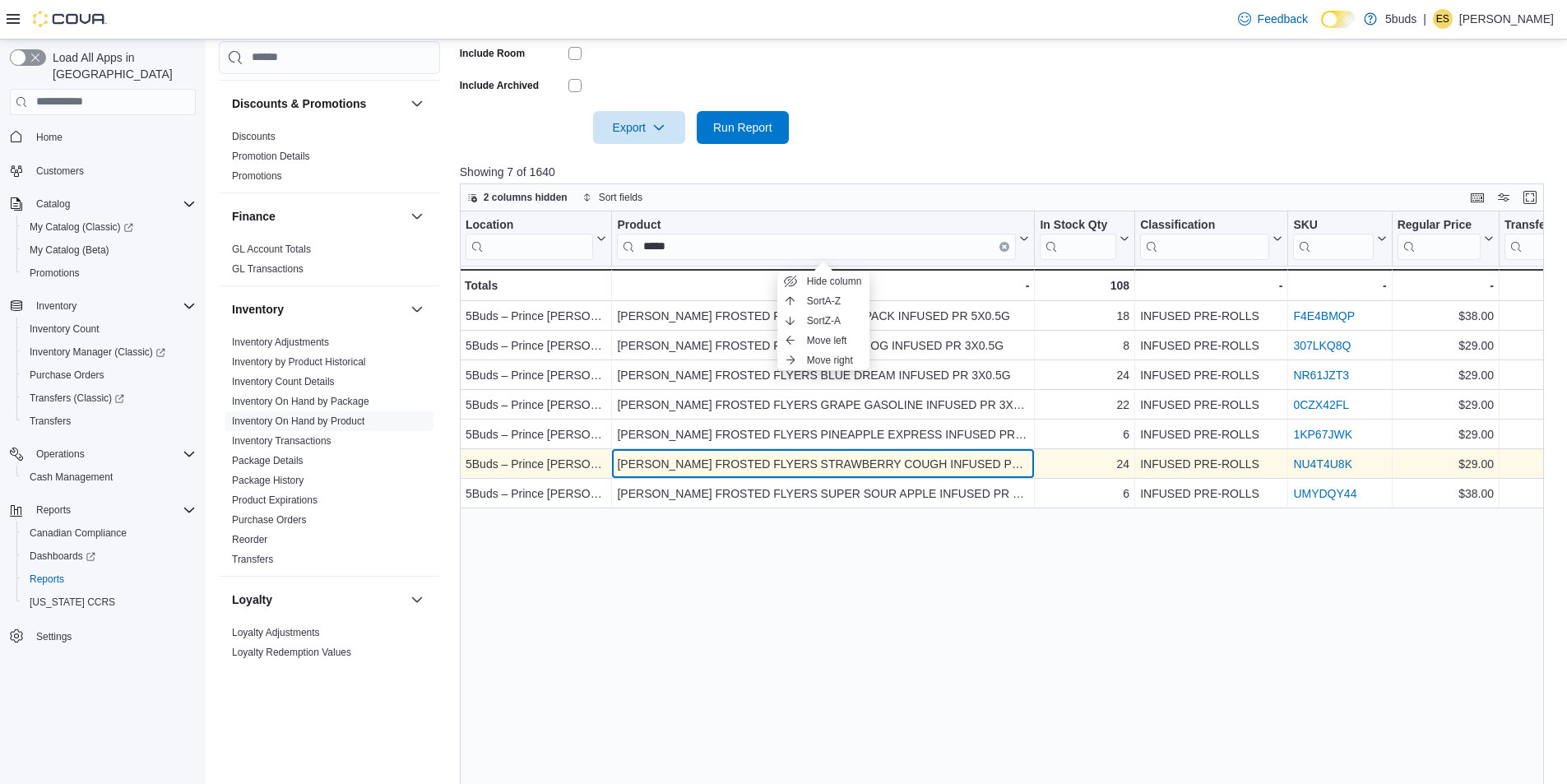
click at [863, 465] on div "CLAYBOURNE FROSTED FLYERS STRAWBERRY COUGH INFUSED PR 3X0.5G" at bounding box center [823, 464] width 412 height 20
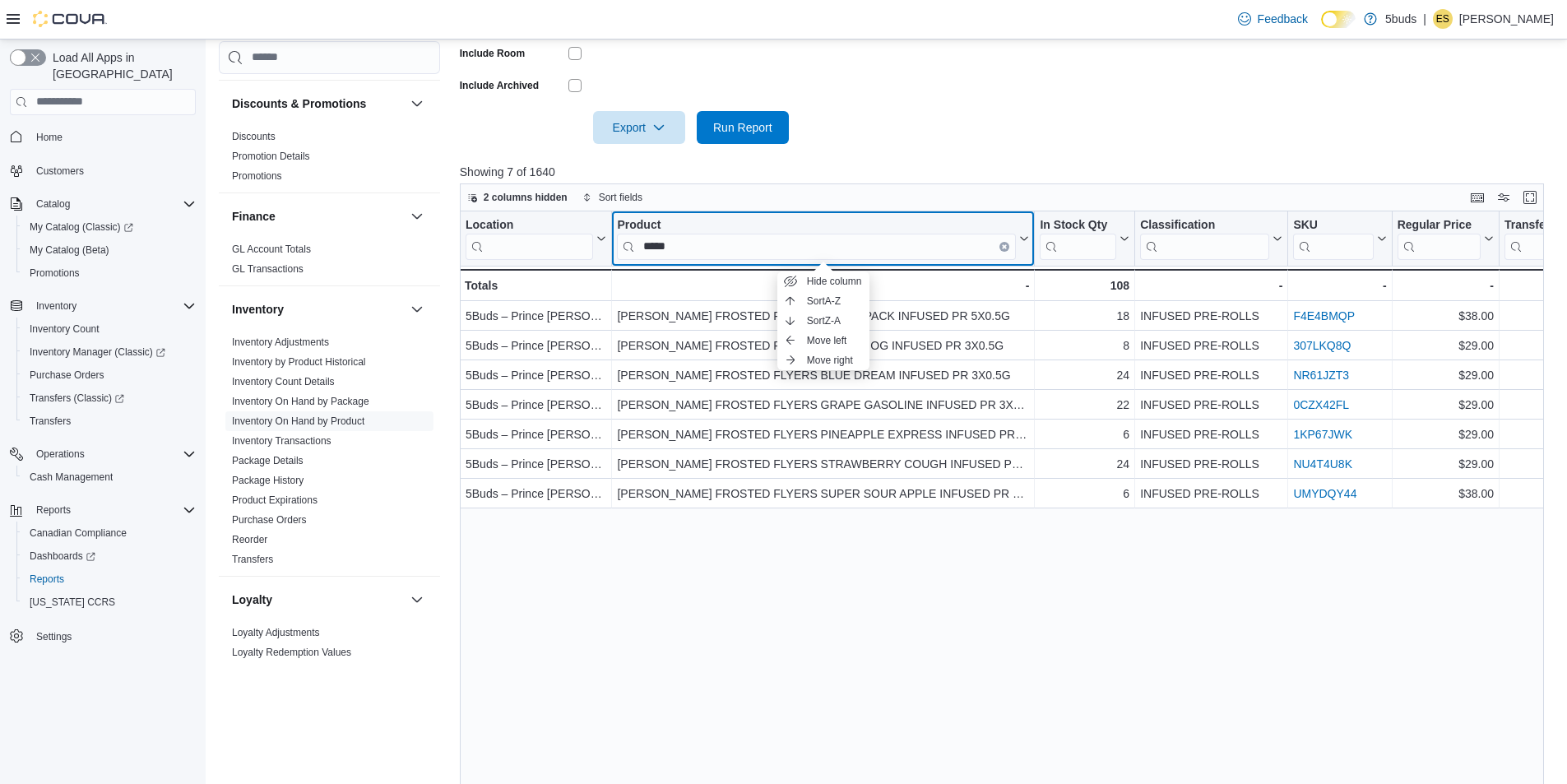
click at [693, 249] on input "*****" at bounding box center [816, 245] width 399 height 26
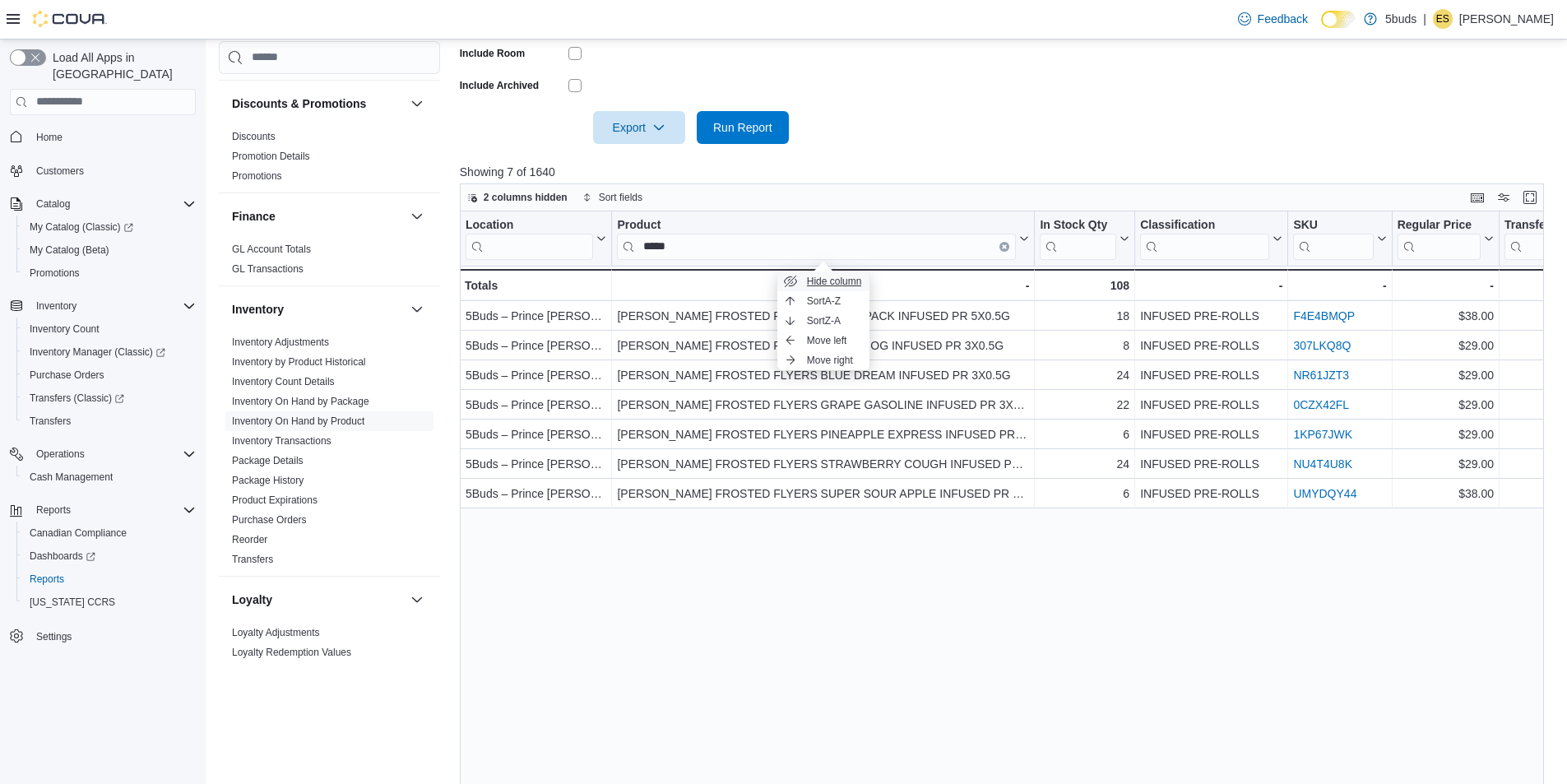
click at [836, 278] on span "Hide column" at bounding box center [835, 281] width 55 height 13
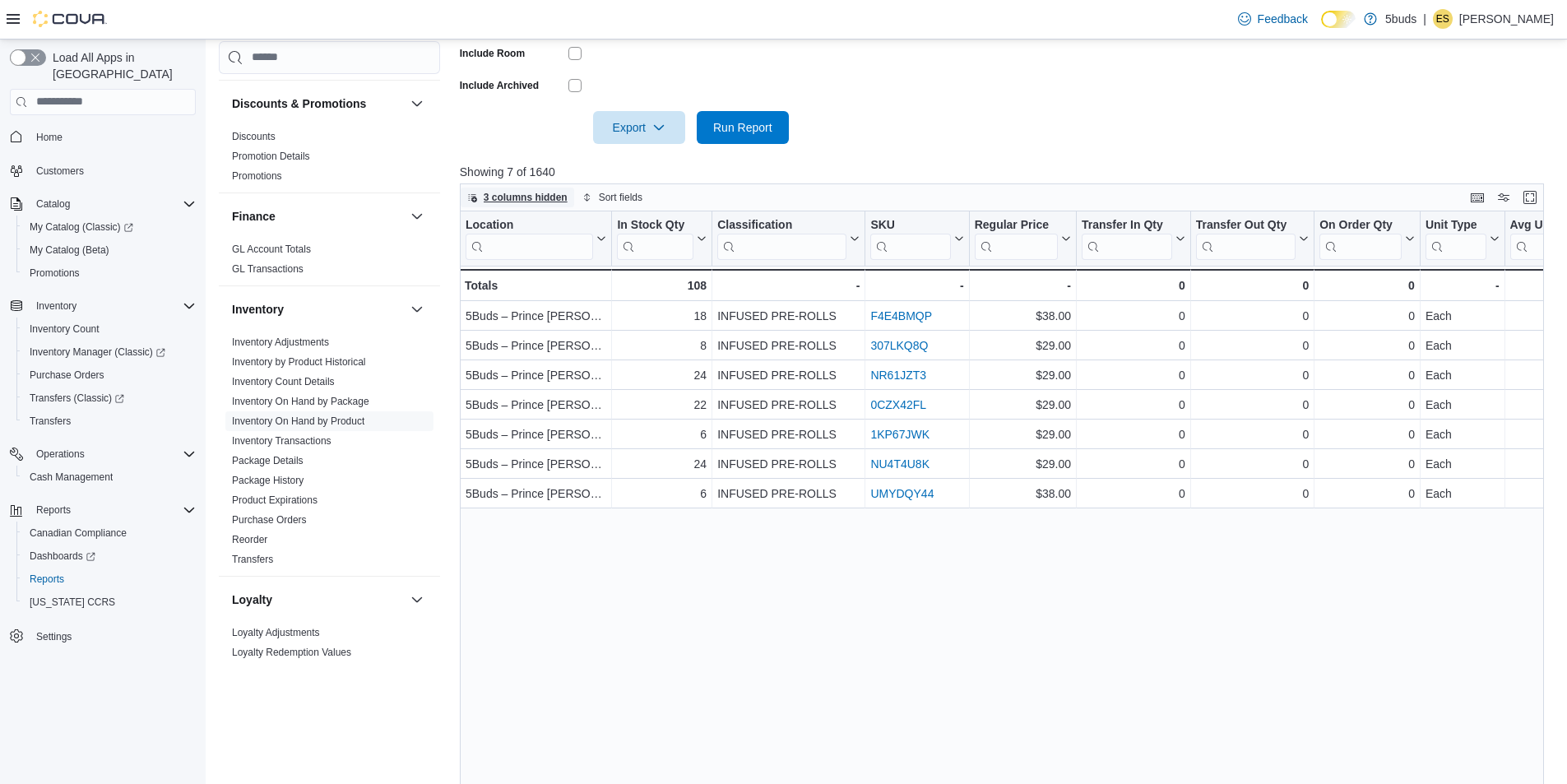
click at [567, 197] on span "3 columns hidden" at bounding box center [526, 197] width 84 height 13
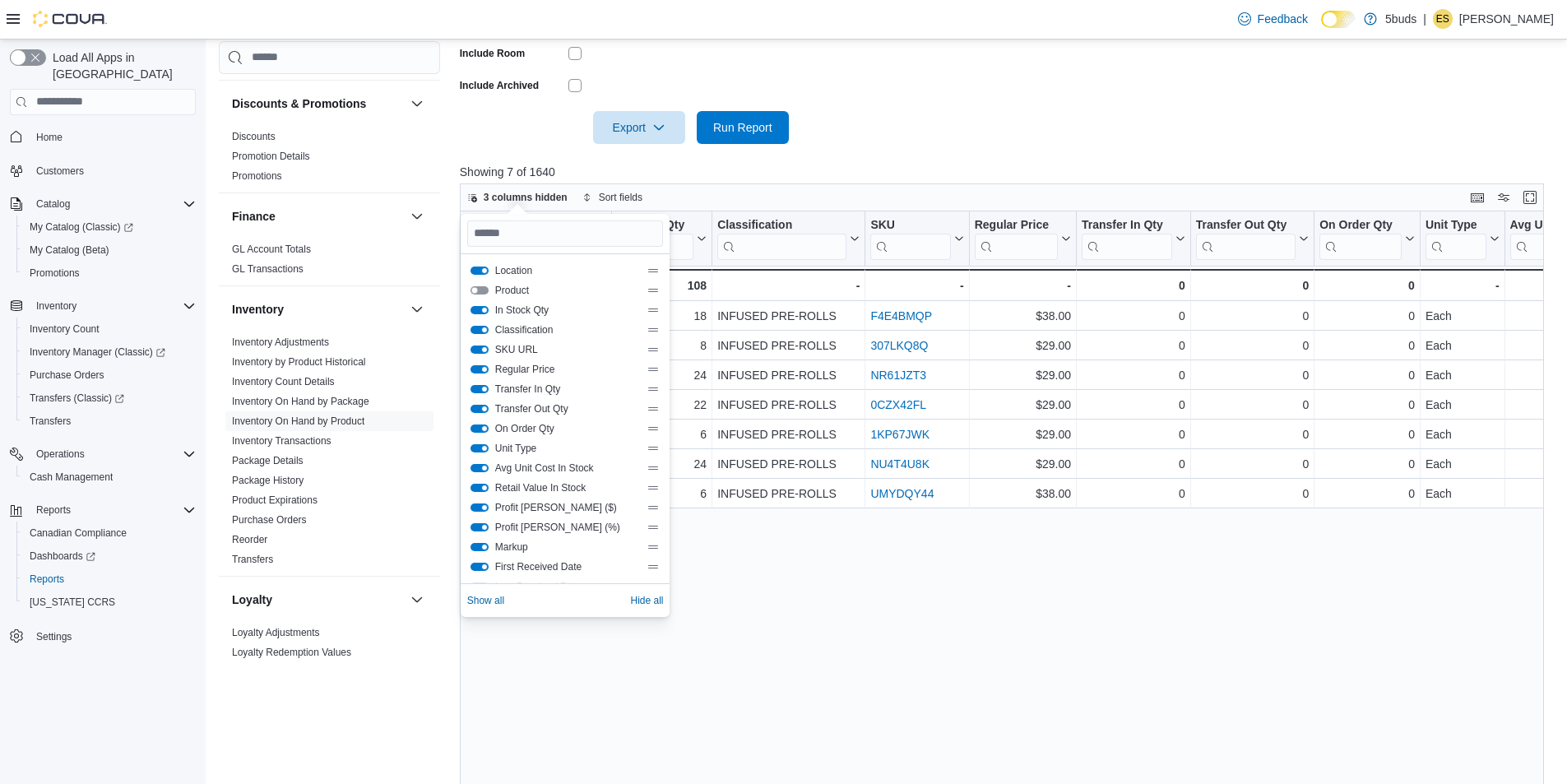
click at [475, 286] on button "Product" at bounding box center [480, 290] width 18 height 8
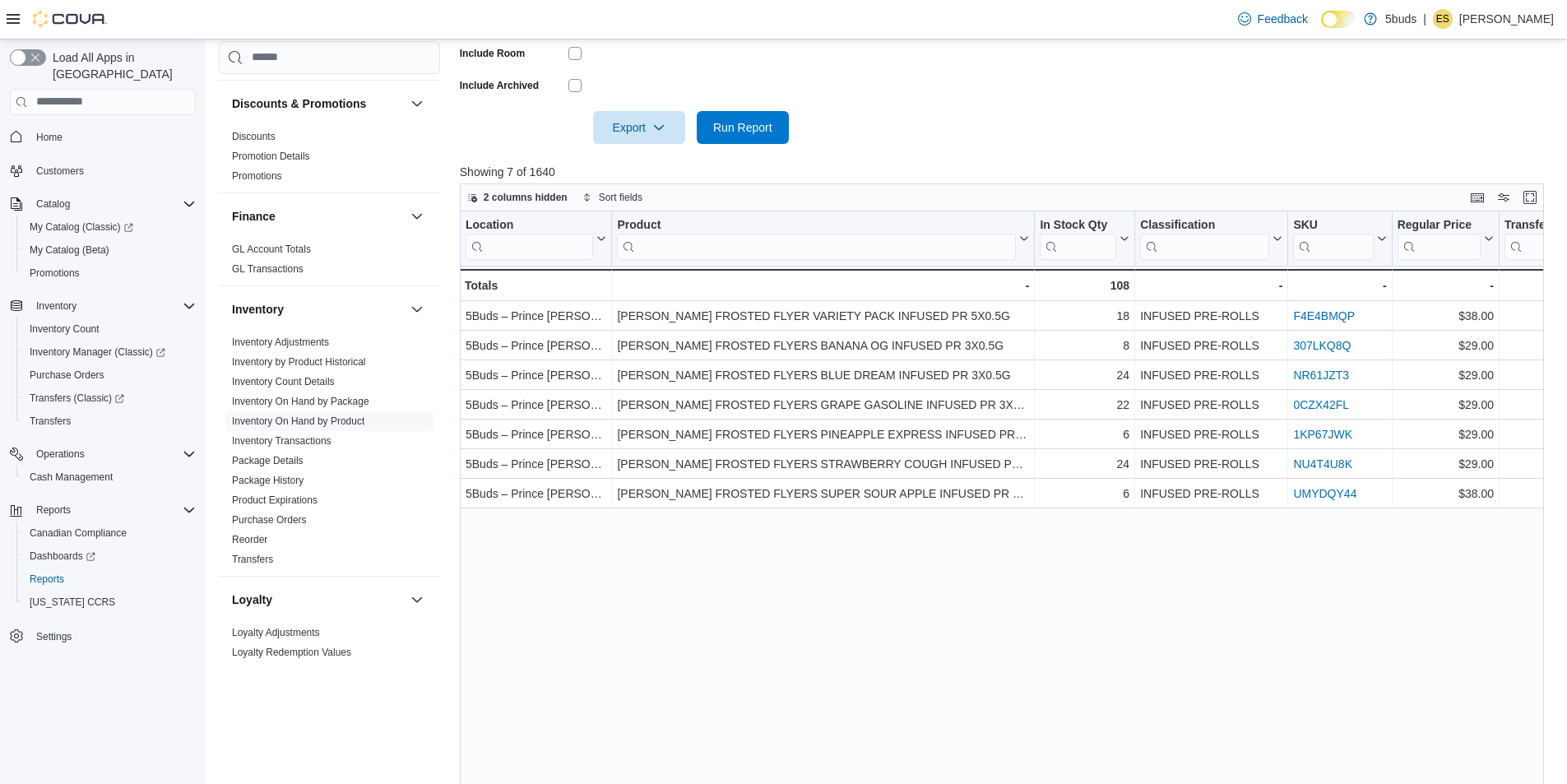
click at [933, 142] on div "Report Hide Parameters Locations 5Buds – Prince Albert Classifications All Clas…" at bounding box center [1007, 278] width 1096 height 1064
